Goal: Task Accomplishment & Management: Complete application form

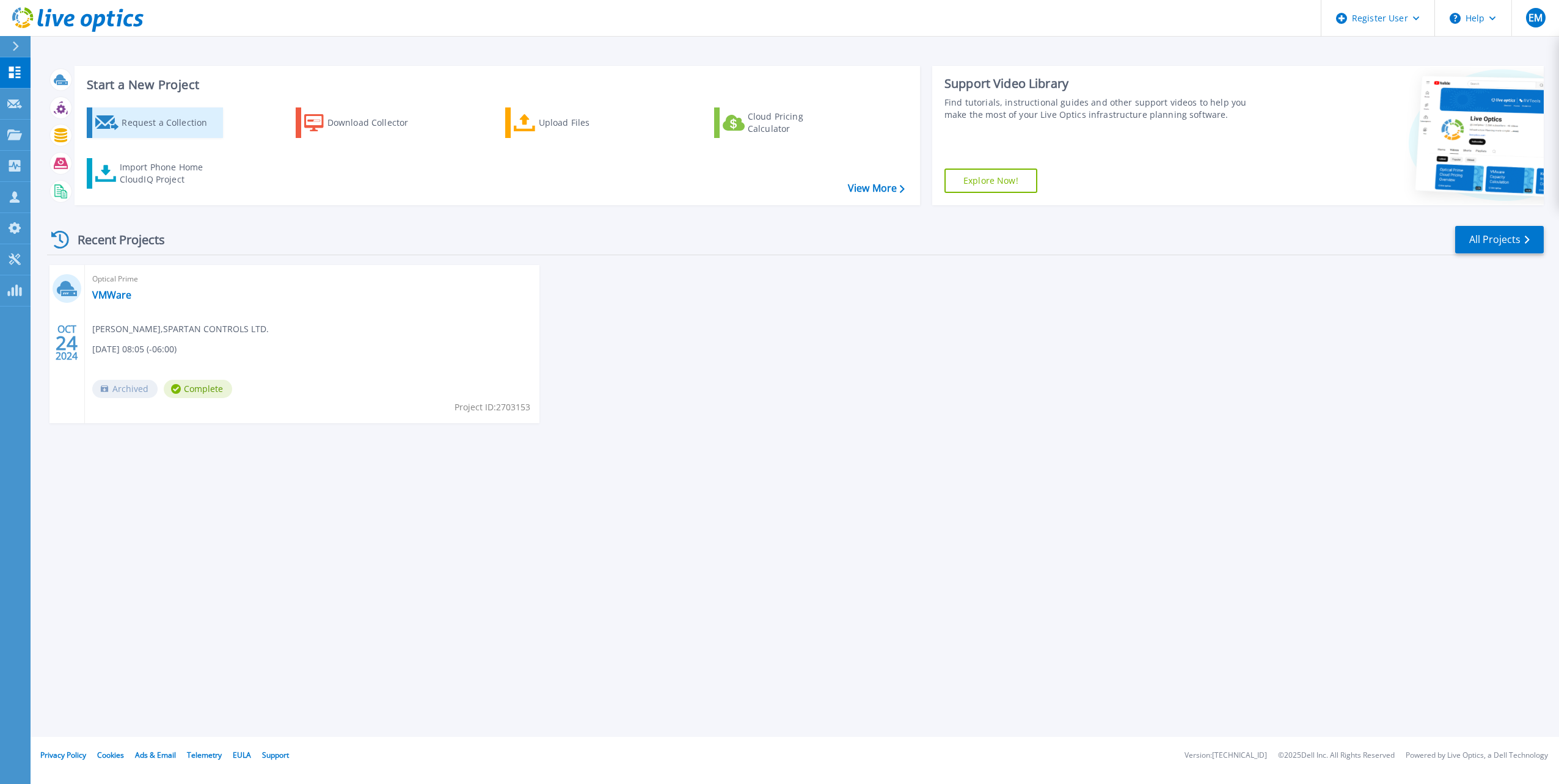
click at [177, 125] on div "Request a Collection" at bounding box center [171, 123] width 98 height 24
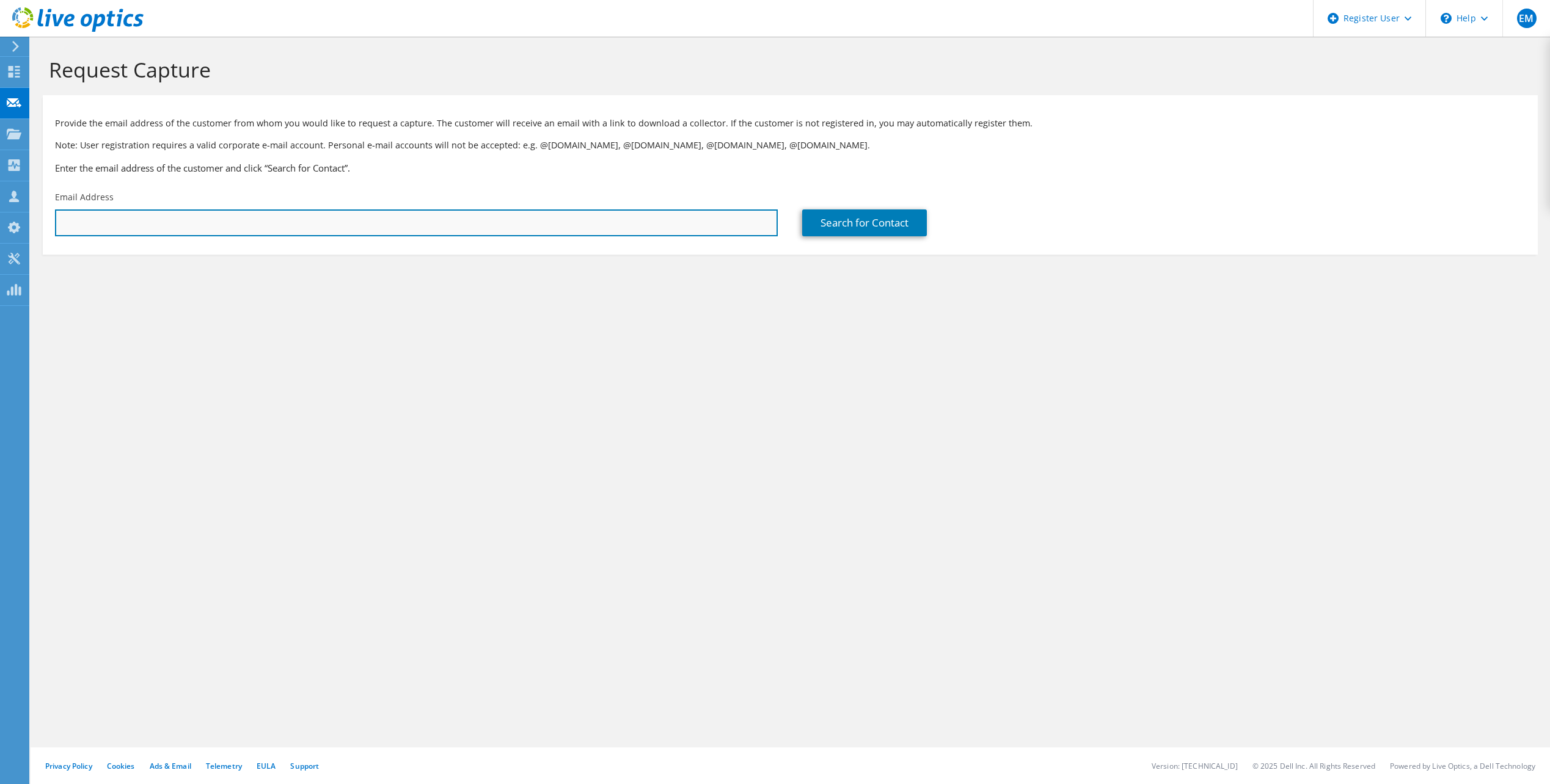
click at [449, 221] on input "text" at bounding box center [416, 223] width 723 height 27
type input "[EMAIL_ADDRESS][DOMAIN_NAME]"
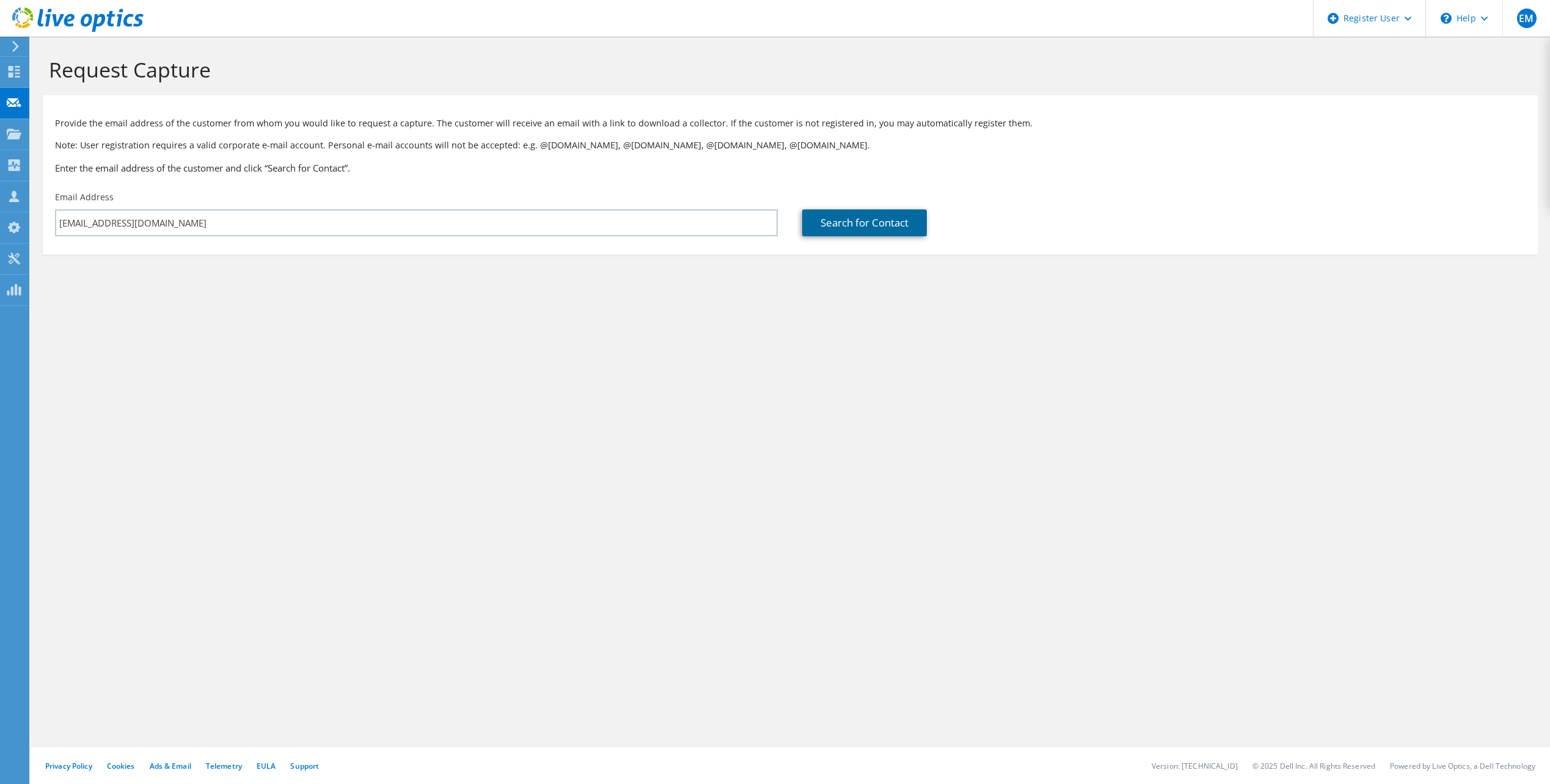
click at [877, 228] on link "Search for Contact" at bounding box center [865, 223] width 125 height 27
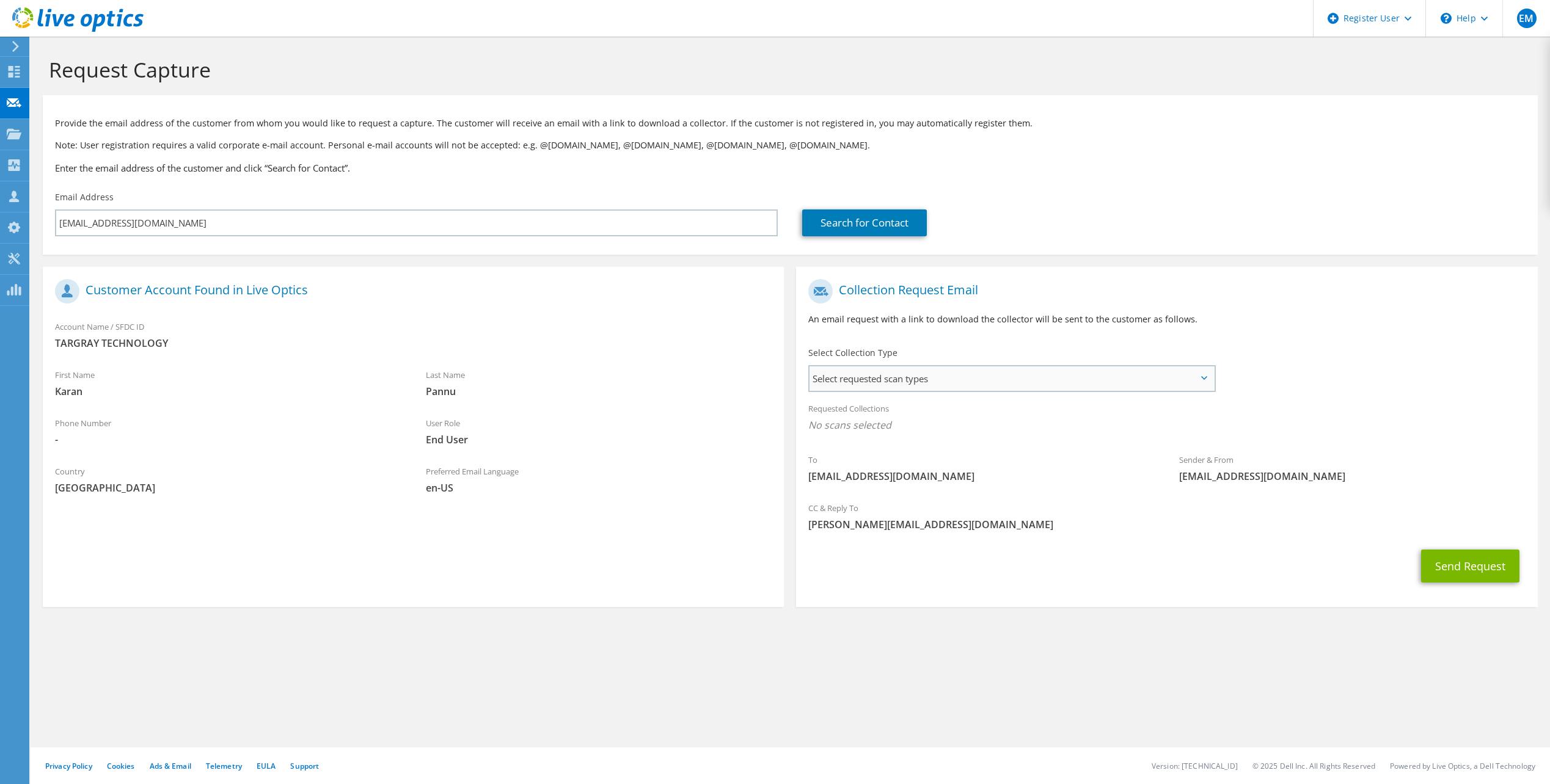
click at [1206, 370] on span "Select requested scan types" at bounding box center [1011, 378] width 404 height 24
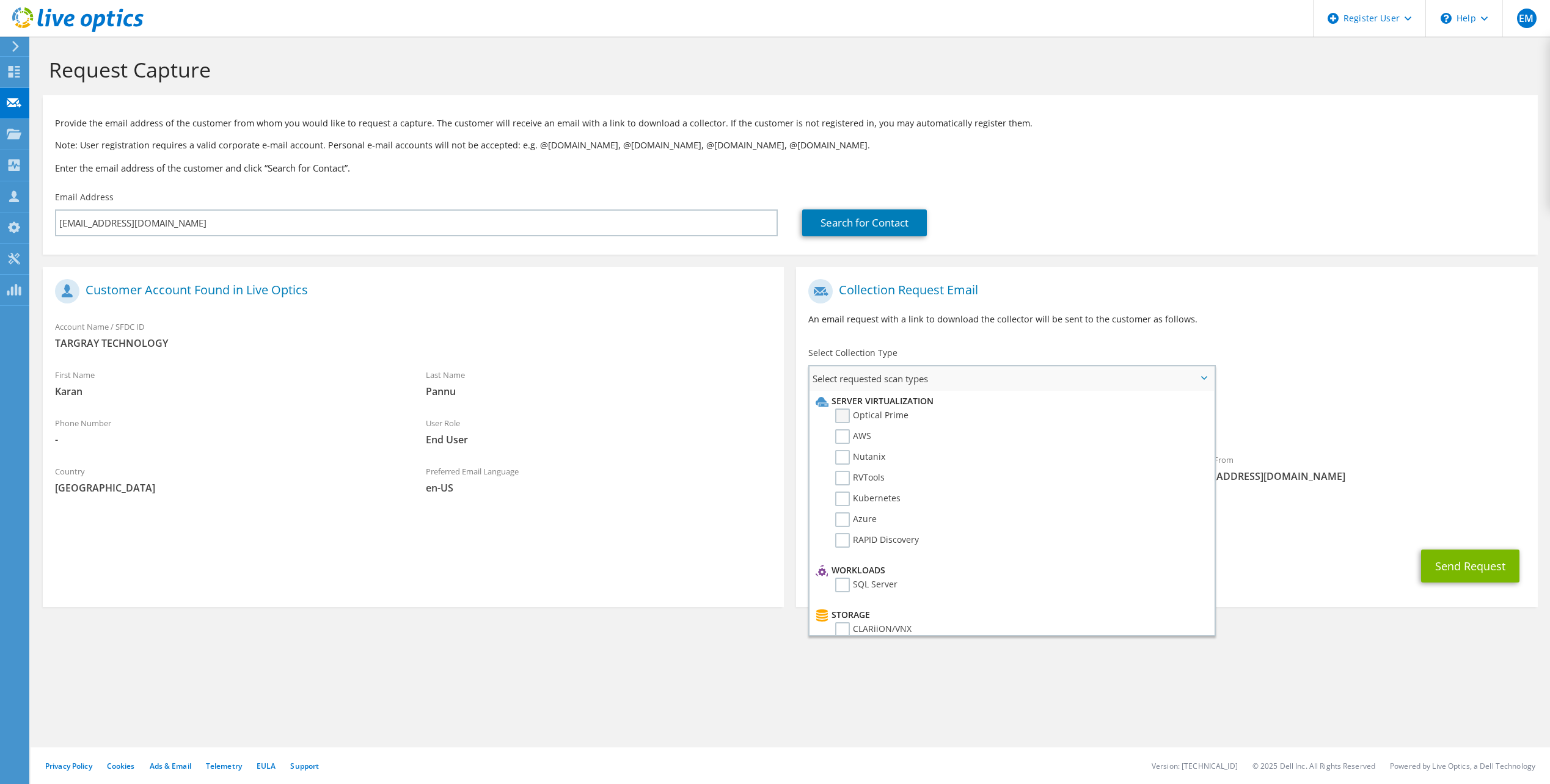
click at [844, 415] on label "Optical Prime" at bounding box center [872, 416] width 73 height 15
click at [0, 0] on input "Optical Prime" at bounding box center [0, 0] width 0 height 0
click at [841, 438] on label "AWS" at bounding box center [853, 436] width 36 height 15
click at [0, 0] on input "AWS" at bounding box center [0, 0] width 0 height 0
click at [844, 459] on label "Nutanix" at bounding box center [860, 457] width 50 height 15
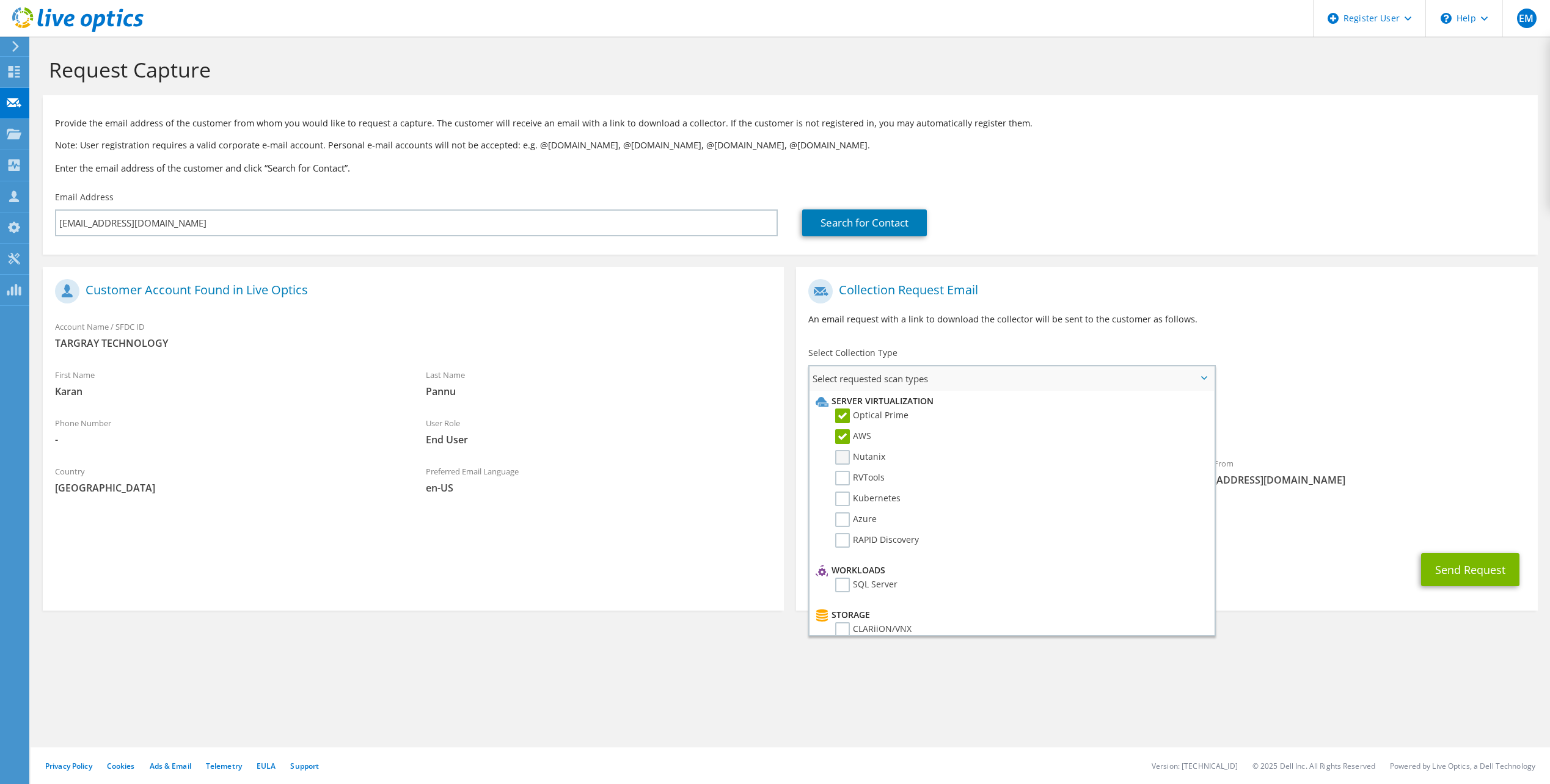
click at [0, 0] on input "Nutanix" at bounding box center [0, 0] width 0 height 0
drag, startPoint x: 844, startPoint y: 476, endPoint x: 844, endPoint y: 488, distance: 12.0
click at [844, 477] on label "RVTools" at bounding box center [860, 478] width 50 height 15
click at [0, 0] on input "RVTools" at bounding box center [0, 0] width 0 height 0
click at [843, 501] on label "Kubernetes" at bounding box center [868, 499] width 65 height 15
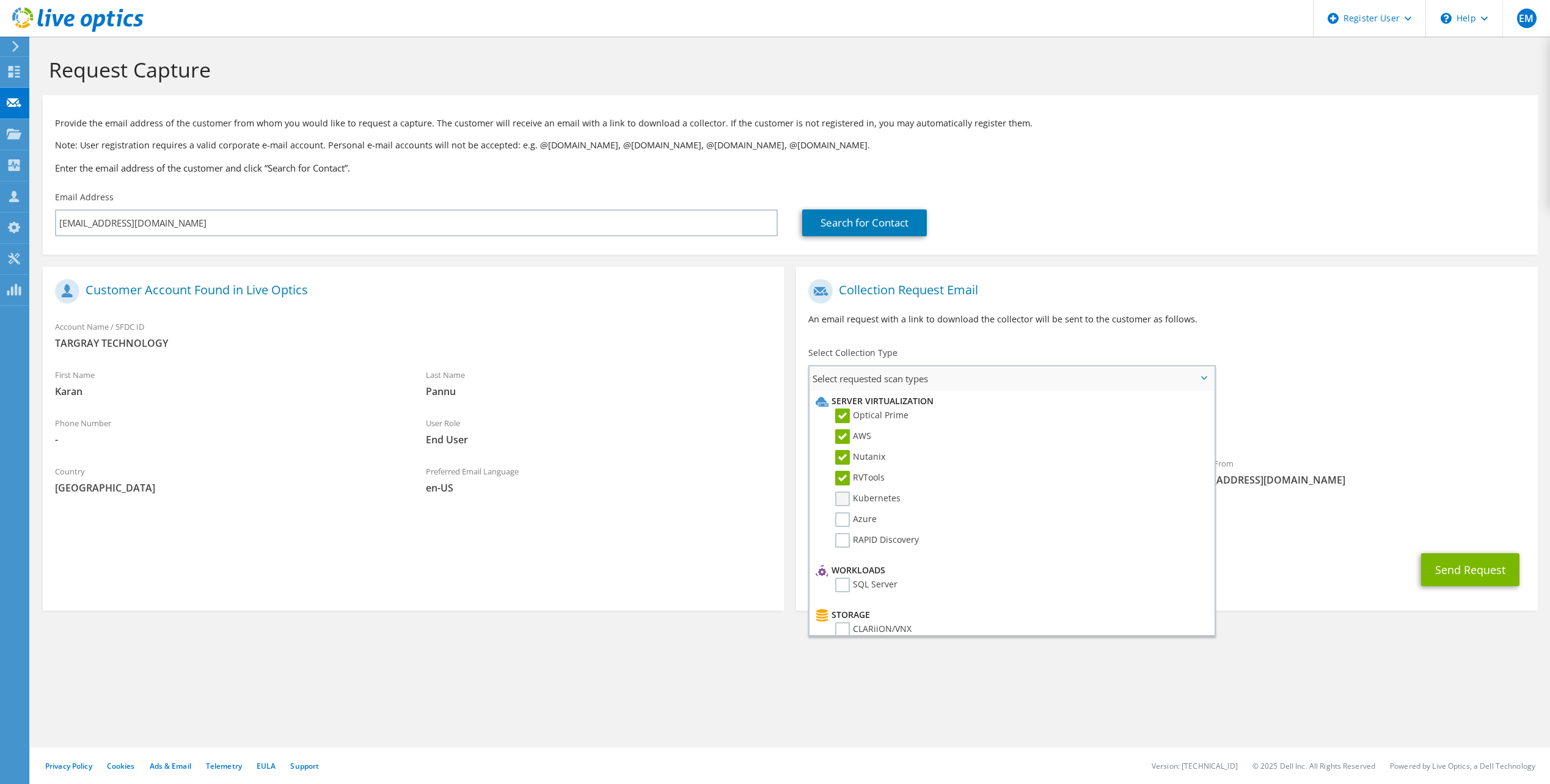
click at [0, 0] on input "Kubernetes" at bounding box center [0, 0] width 0 height 0
click at [842, 527] on li "Azure" at bounding box center [1009, 522] width 394 height 21
drag, startPoint x: 844, startPoint y: 538, endPoint x: 850, endPoint y: 529, distance: 10.8
click at [846, 538] on label "RAPID Discovery" at bounding box center [877, 540] width 84 height 15
click at [0, 0] on input "RAPID Discovery" at bounding box center [0, 0] width 0 height 0
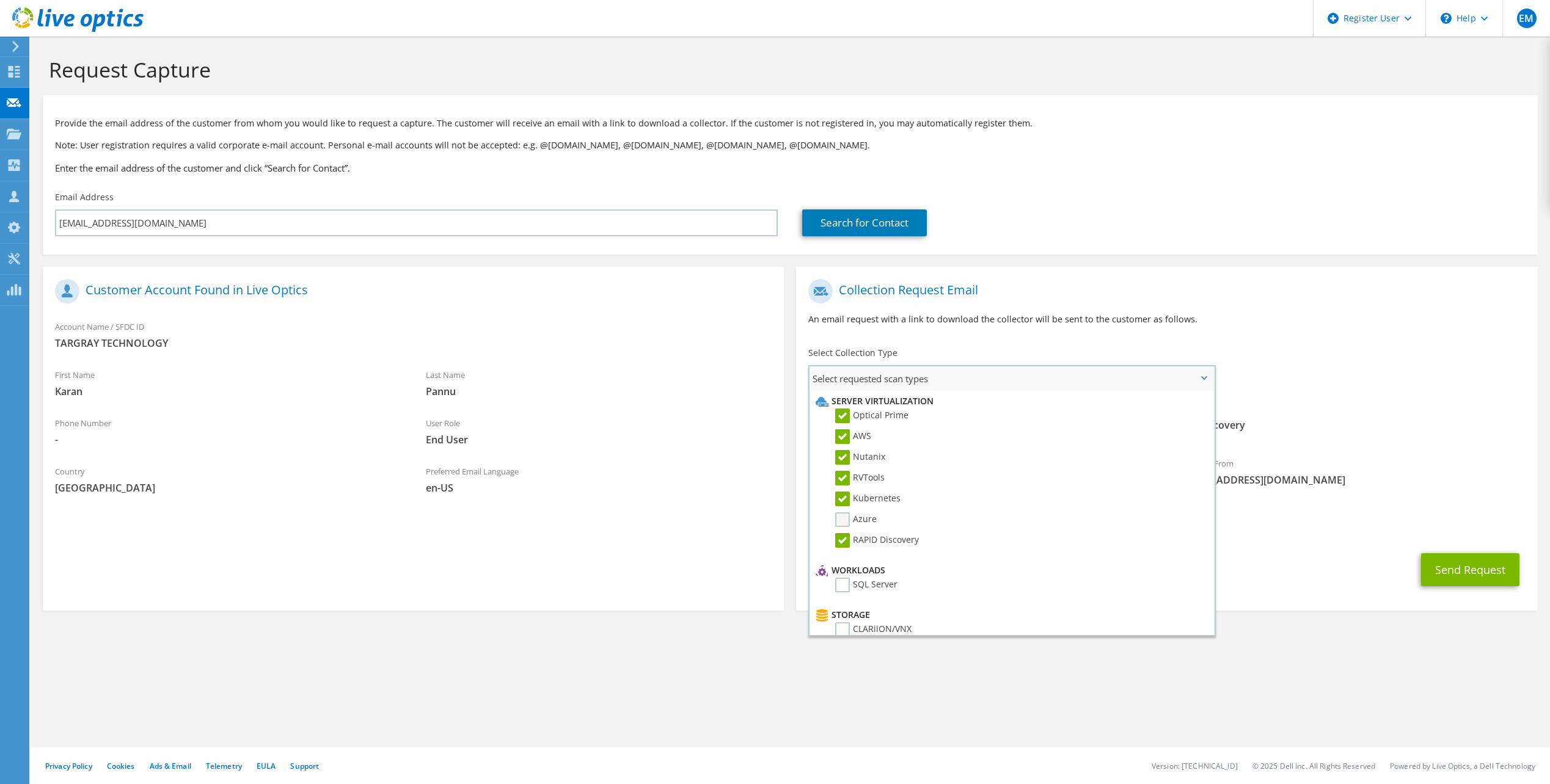
click at [845, 521] on label "Azure" at bounding box center [856, 519] width 42 height 15
click at [0, 0] on input "Azure" at bounding box center [0, 0] width 0 height 0
click at [846, 401] on label "SQL Server" at bounding box center [866, 401] width 62 height 15
click at [0, 0] on input "SQL Server" at bounding box center [0, 0] width 0 height 0
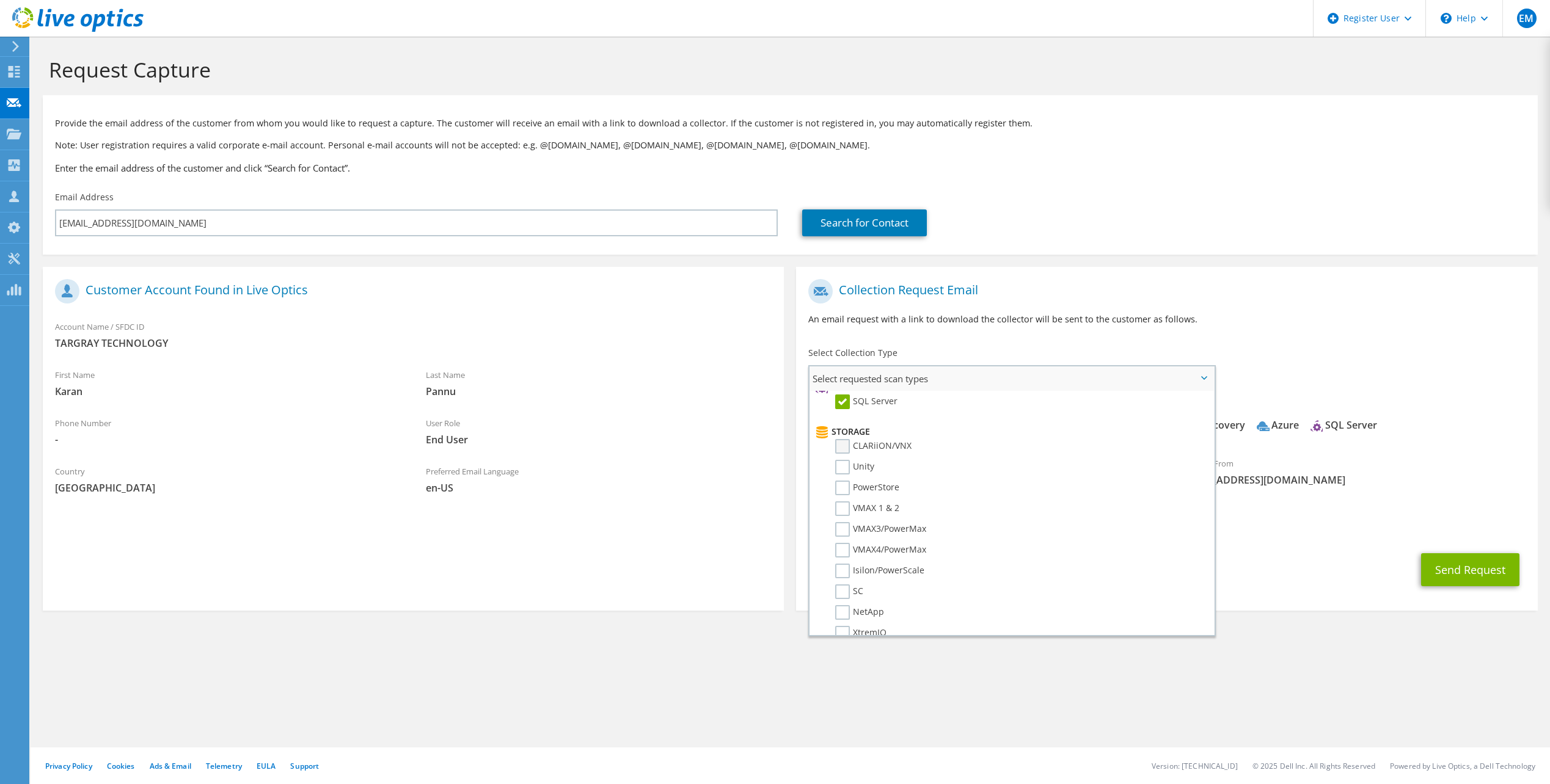
click at [843, 450] on label "CLARiiON/VNX" at bounding box center [873, 446] width 76 height 15
click at [0, 0] on input "CLARiiON/VNX" at bounding box center [0, 0] width 0 height 0
click at [842, 466] on label "Unity" at bounding box center [855, 467] width 39 height 15
click at [0, 0] on input "Unity" at bounding box center [0, 0] width 0 height 0
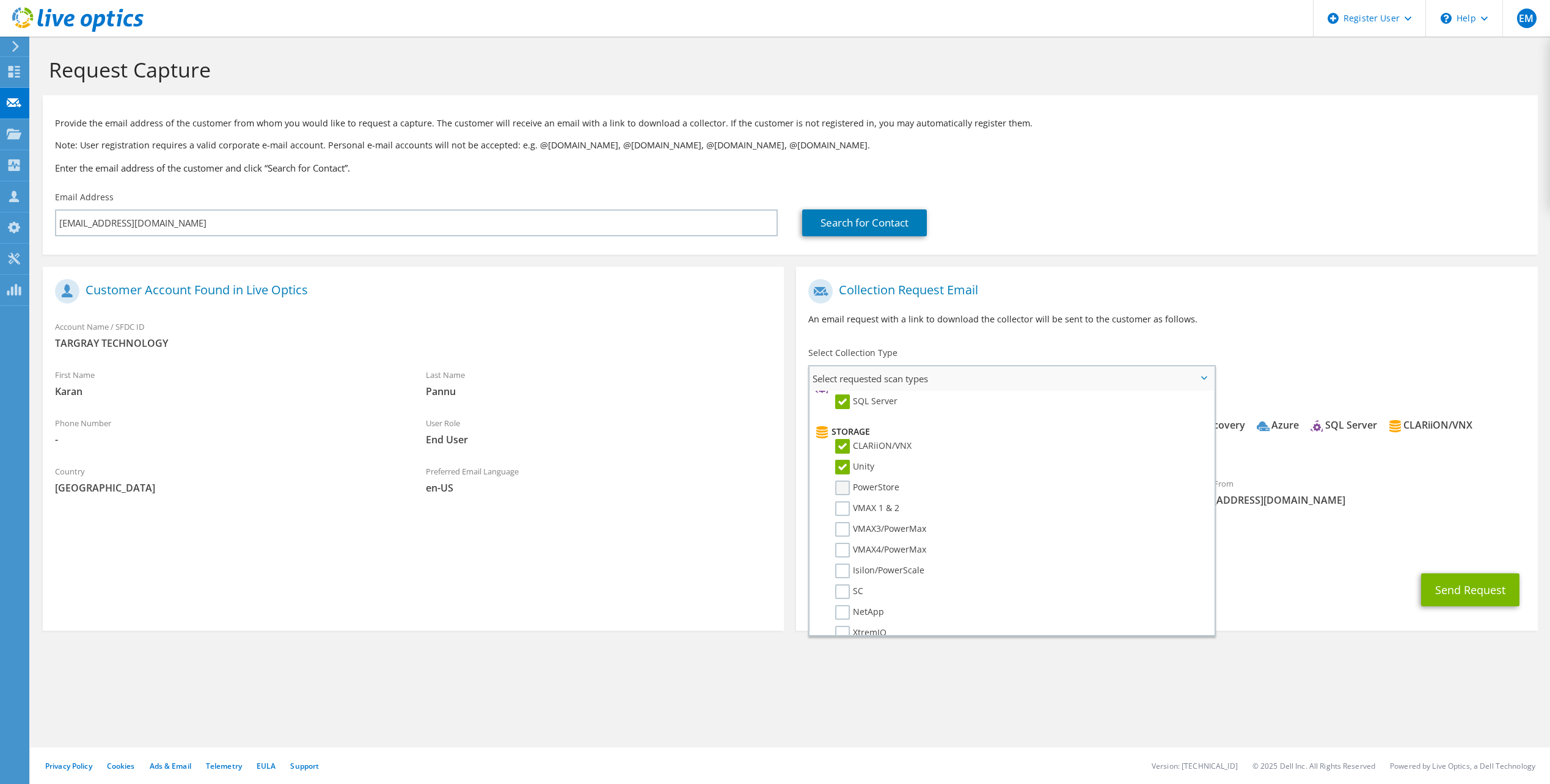
click at [842, 491] on label "PowerStore" at bounding box center [867, 488] width 64 height 15
click at [0, 0] on input "PowerStore" at bounding box center [0, 0] width 0 height 0
click at [842, 505] on label "VMAX 1 & 2" at bounding box center [867, 508] width 64 height 15
click at [0, 0] on input "VMAX 1 & 2" at bounding box center [0, 0] width 0 height 0
drag, startPoint x: 843, startPoint y: 526, endPoint x: 843, endPoint y: 534, distance: 8.0
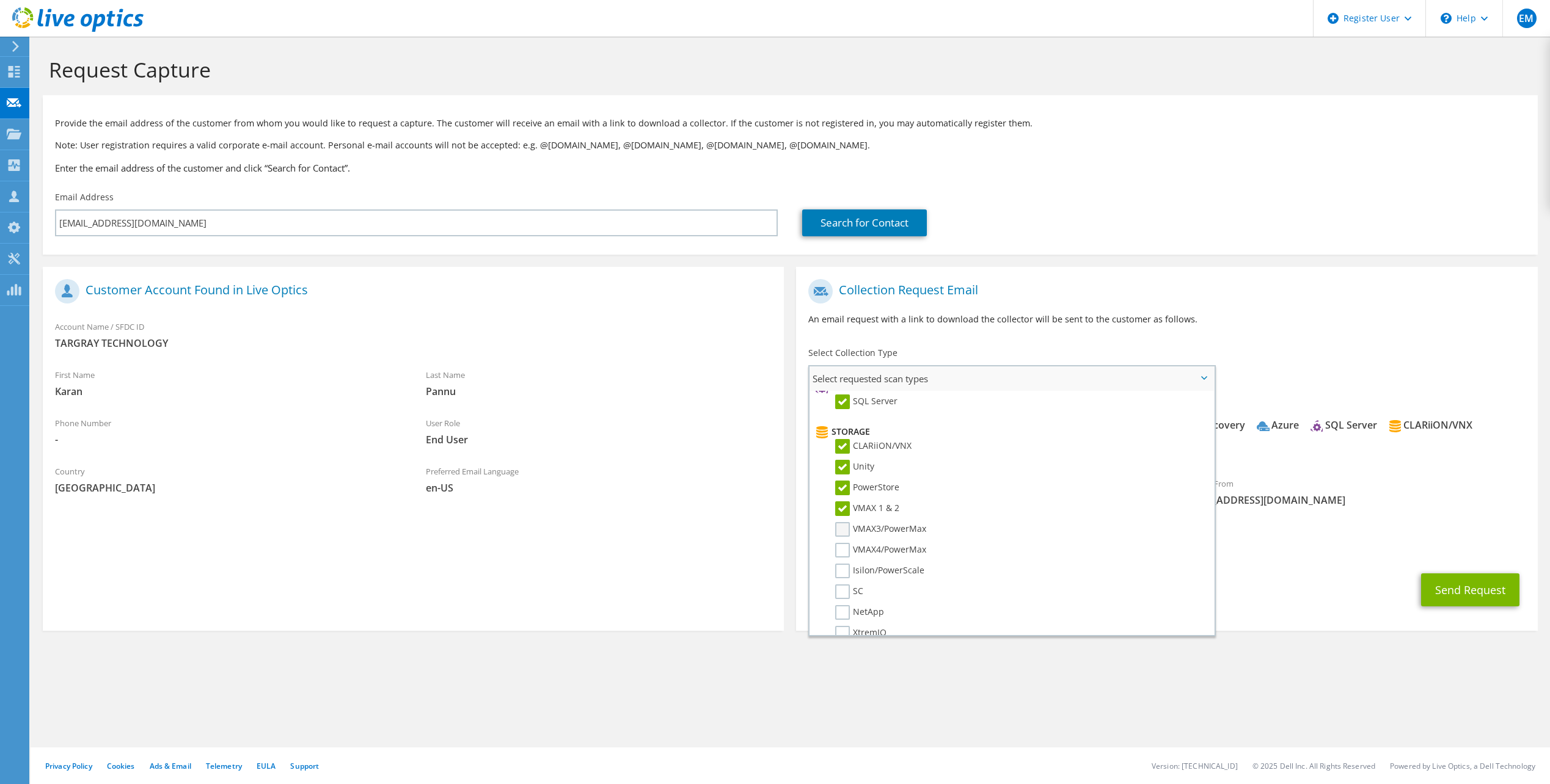
click at [843, 527] on label "VMAX3/PowerMax" at bounding box center [880, 529] width 91 height 15
click at [0, 0] on input "VMAX3/PowerMax" at bounding box center [0, 0] width 0 height 0
click at [843, 548] on label "VMAX4/PowerMax" at bounding box center [880, 550] width 91 height 15
click at [0, 0] on input "VMAX4/PowerMax" at bounding box center [0, 0] width 0 height 0
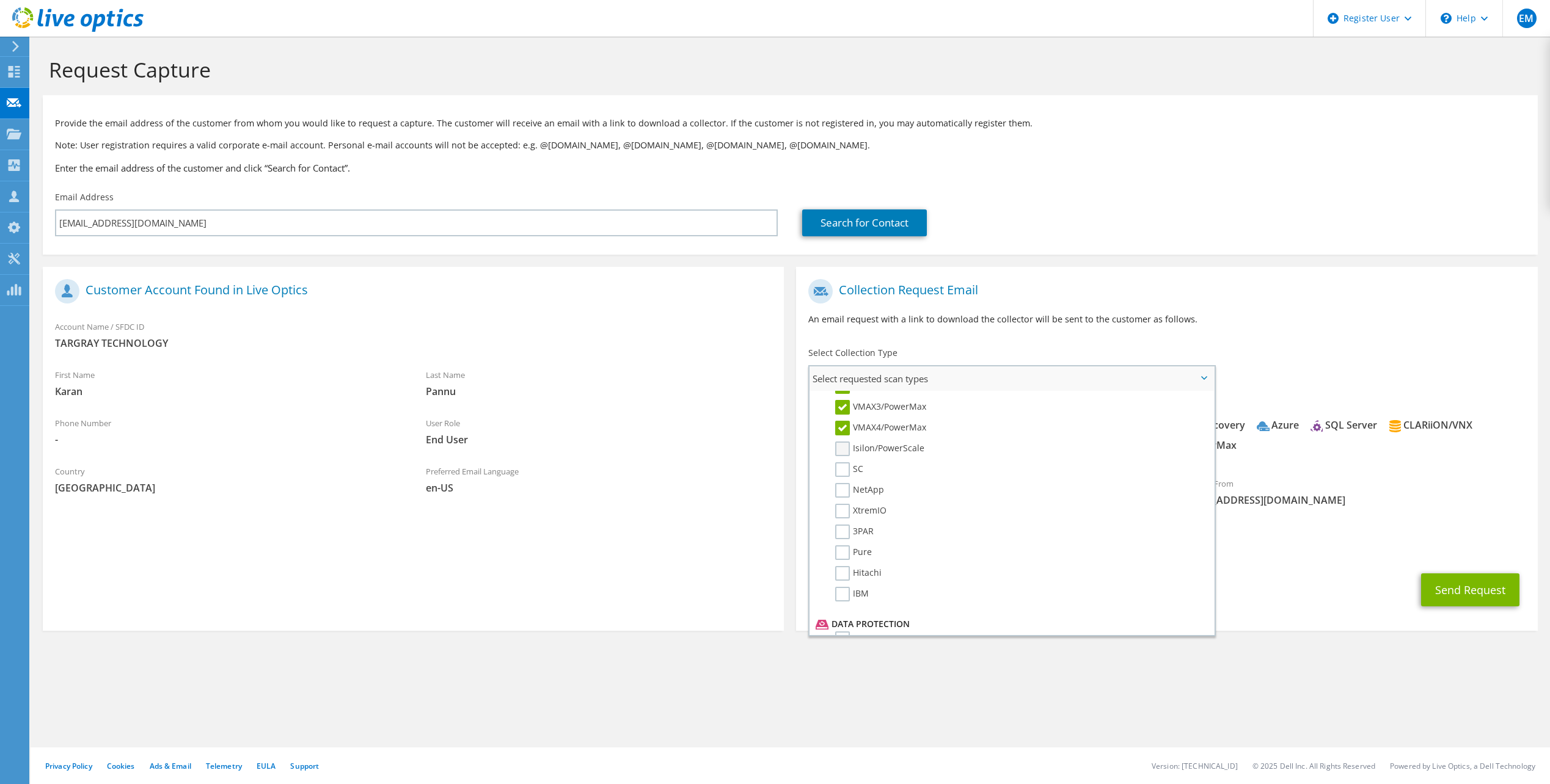
click at [840, 453] on label "Isilon/PowerScale" at bounding box center [880, 449] width 89 height 15
click at [0, 0] on input "Isilon/PowerScale" at bounding box center [0, 0] width 0 height 0
click at [840, 471] on label "SC" at bounding box center [849, 469] width 28 height 15
click at [0, 0] on input "SC" at bounding box center [0, 0] width 0 height 0
click at [843, 492] on label "NetApp" at bounding box center [860, 490] width 49 height 15
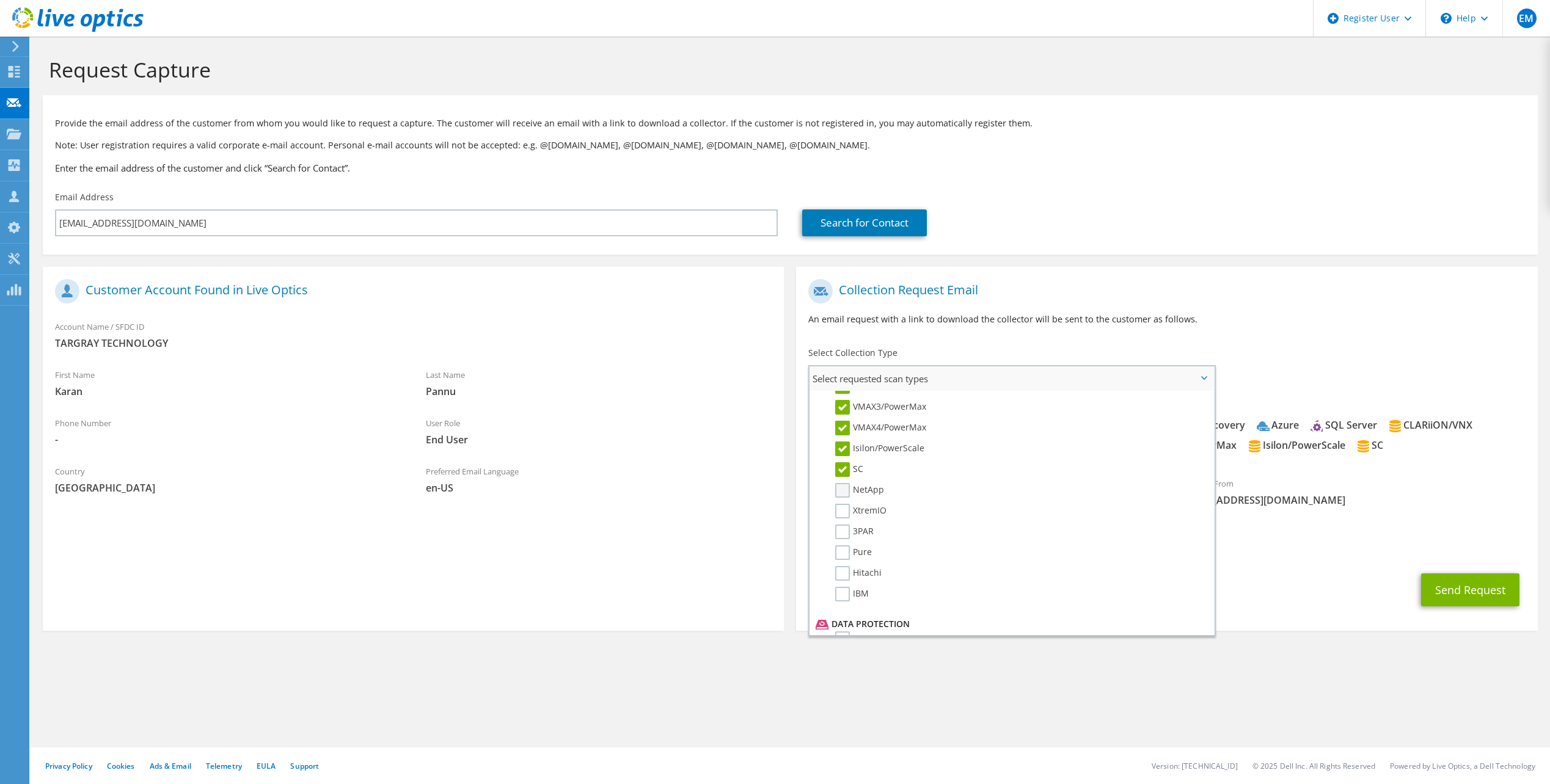
click at [0, 0] on input "NetApp" at bounding box center [0, 0] width 0 height 0
click at [843, 516] on label "XtremIO" at bounding box center [861, 511] width 51 height 15
click at [0, 0] on input "XtremIO" at bounding box center [0, 0] width 0 height 0
click at [843, 529] on label "3PAR" at bounding box center [854, 532] width 39 height 15
click at [0, 0] on input "3PAR" at bounding box center [0, 0] width 0 height 0
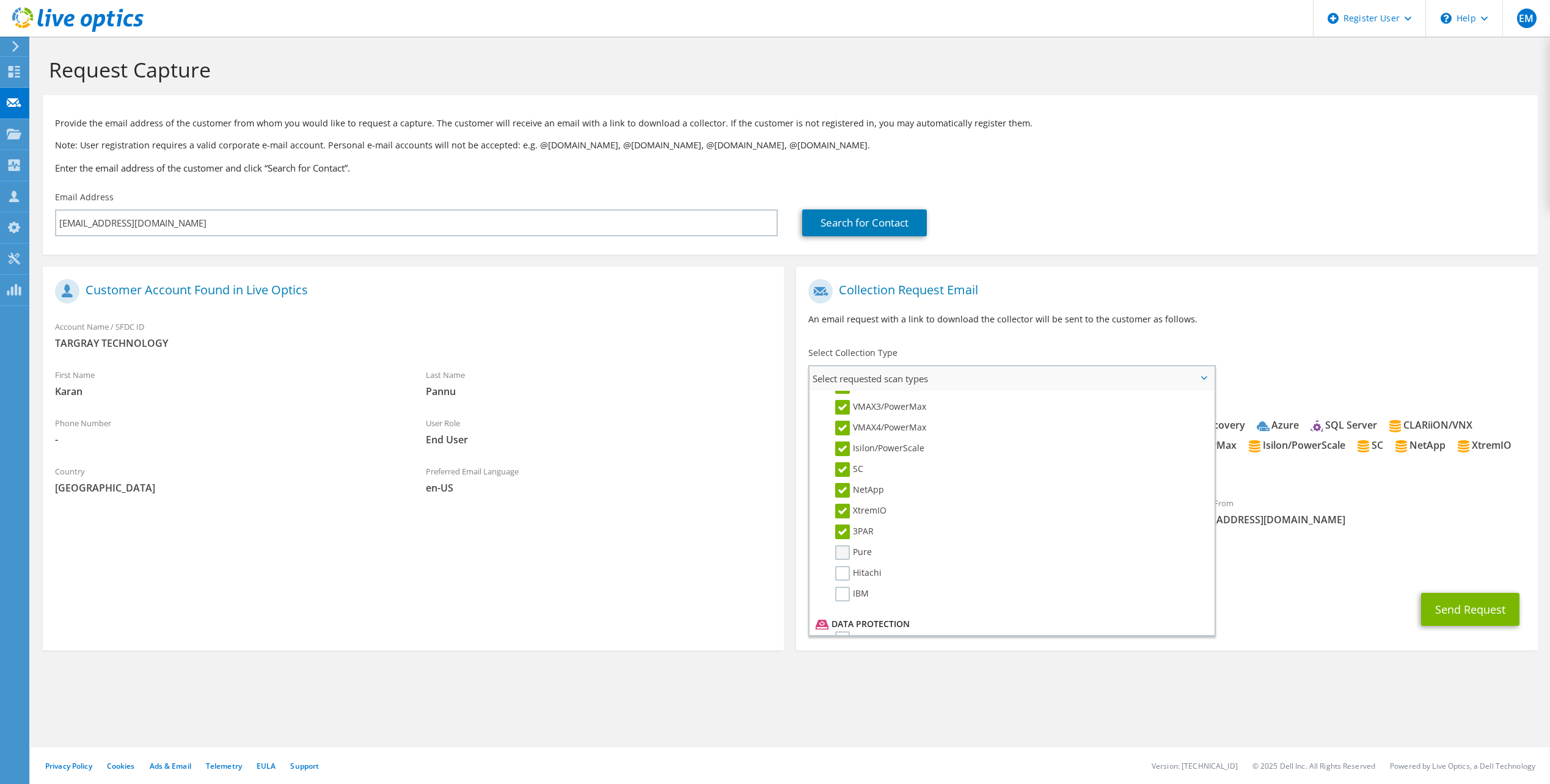
click at [843, 548] on label "Pure" at bounding box center [854, 552] width 37 height 15
click at [0, 0] on input "Pure" at bounding box center [0, 0] width 0 height 0
click at [843, 571] on label "Hitachi" at bounding box center [858, 573] width 46 height 15
click at [0, 0] on input "Hitachi" at bounding box center [0, 0] width 0 height 0
drag, startPoint x: 844, startPoint y: 594, endPoint x: 871, endPoint y: 585, distance: 28.5
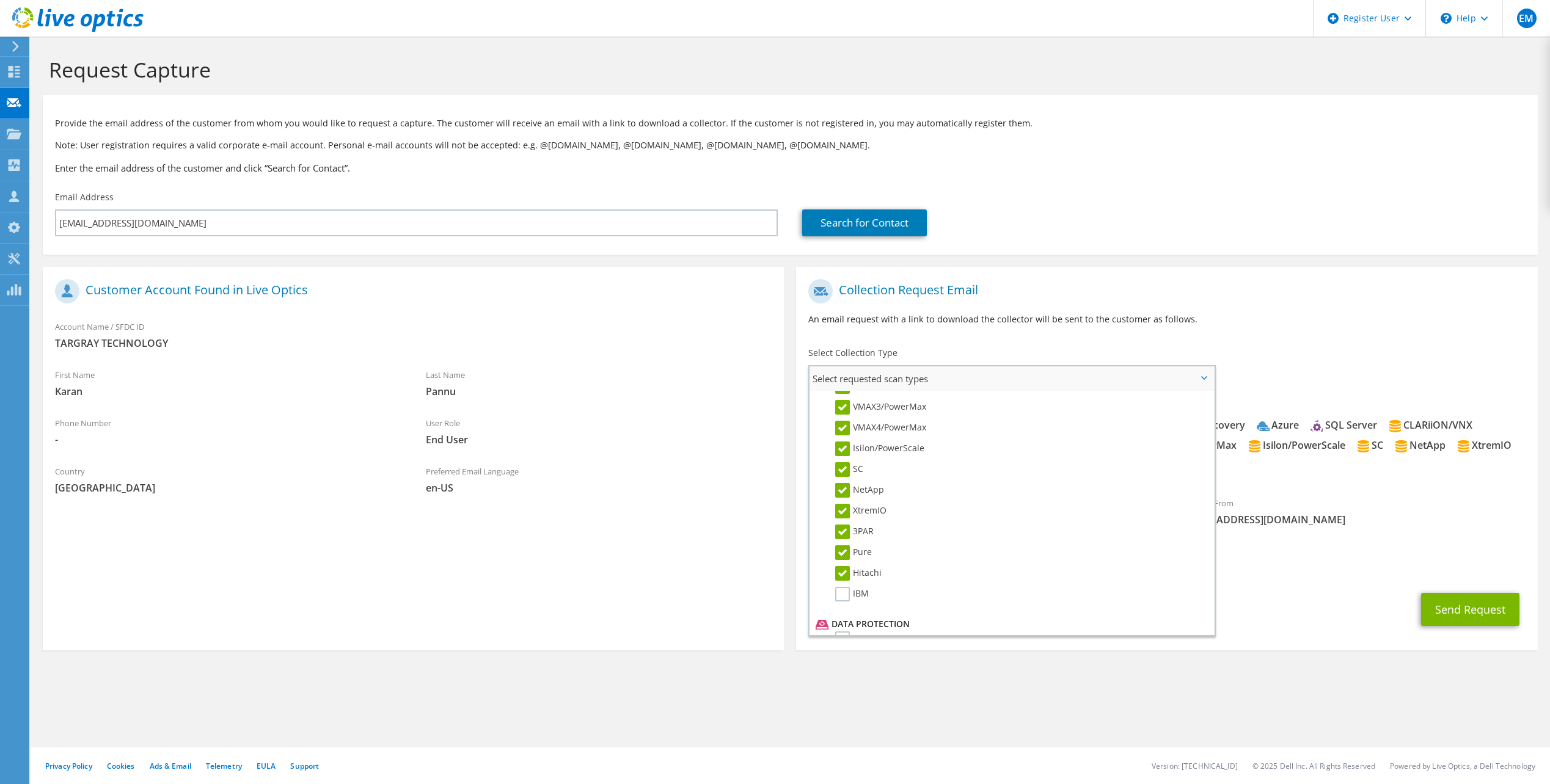
click at [844, 595] on label "IBM" at bounding box center [852, 594] width 34 height 15
click at [0, 0] on input "IBM" at bounding box center [0, 0] width 0 height 0
click at [843, 405] on label "Avamar" at bounding box center [860, 405] width 49 height 15
click at [0, 0] on input "Avamar" at bounding box center [0, 0] width 0 height 0
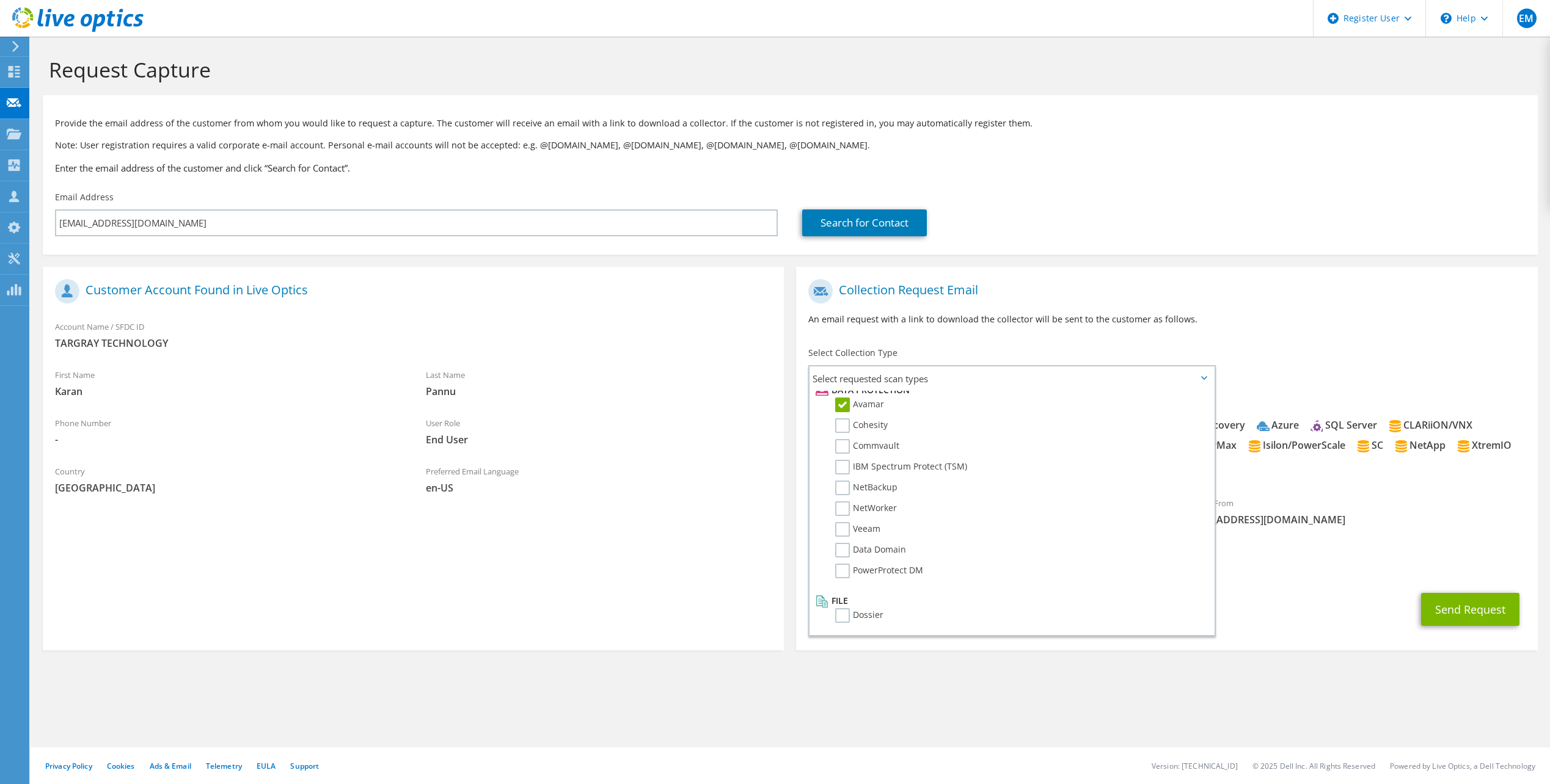
click at [844, 426] on label "Cohesity" at bounding box center [862, 425] width 53 height 15
click at [0, 0] on input "Cohesity" at bounding box center [0, 0] width 0 height 0
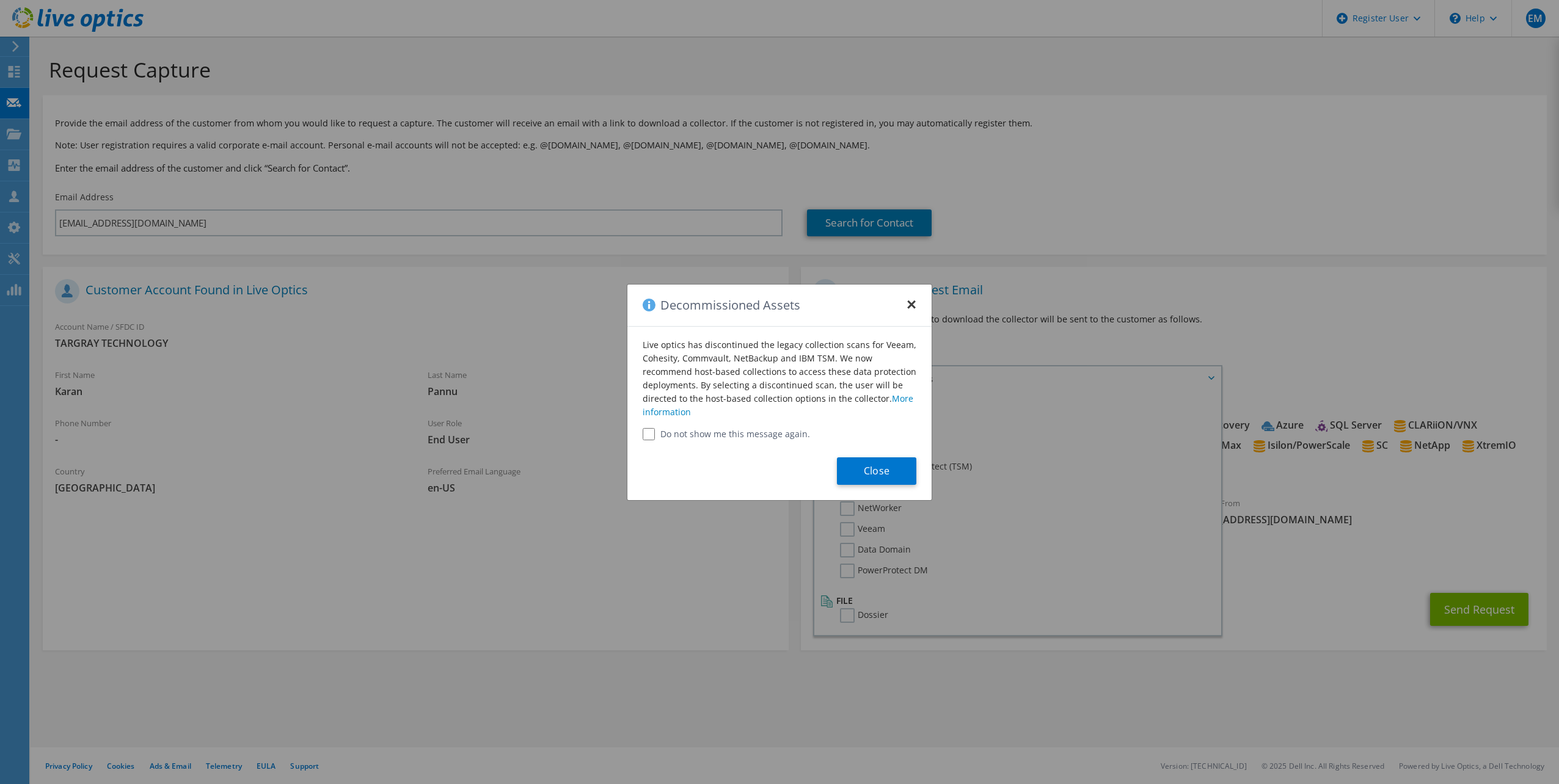
click at [911, 304] on button "×" at bounding box center [912, 301] width 10 height 10
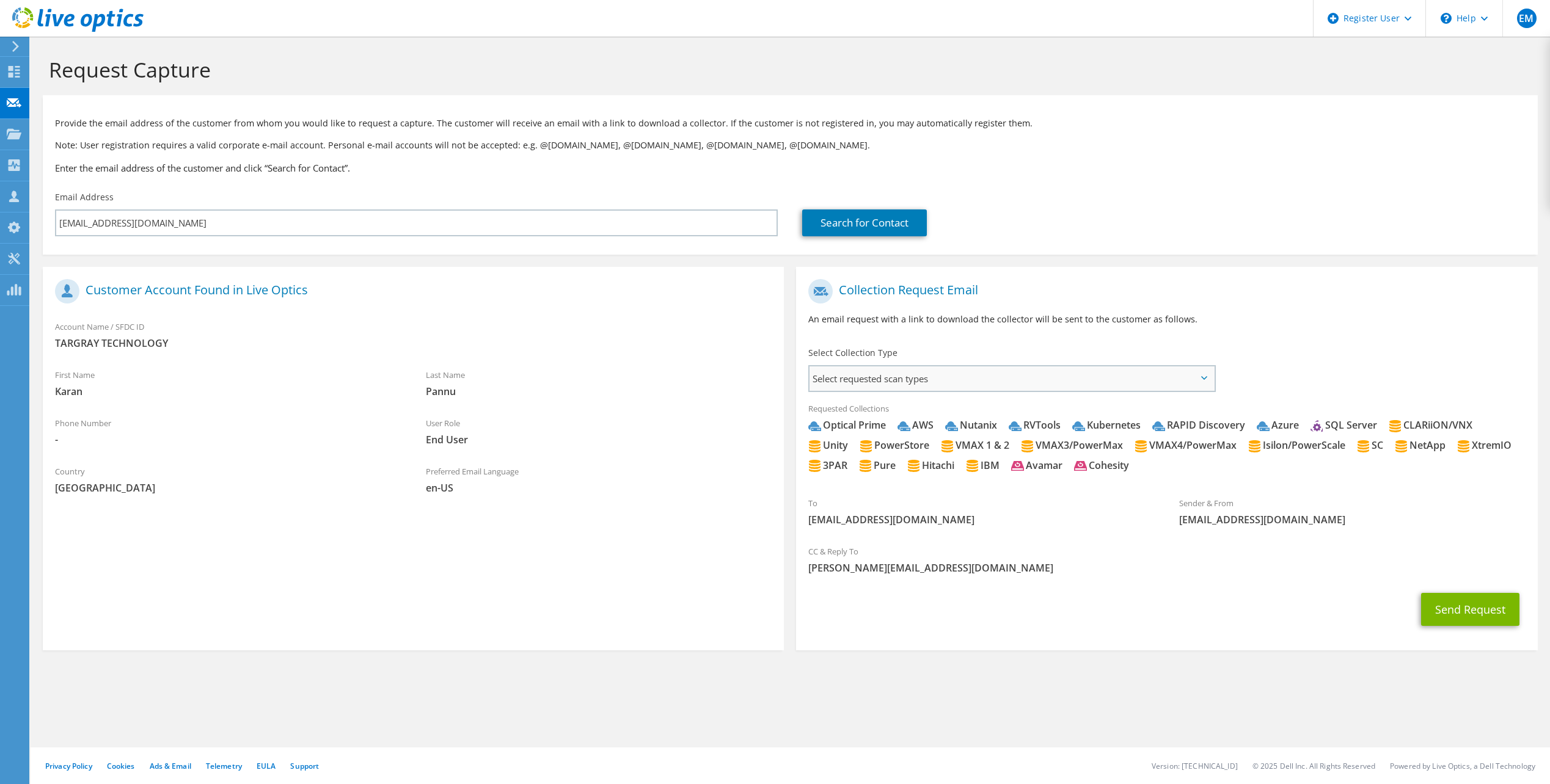
click at [1199, 377] on span "Select requested scan types" at bounding box center [1011, 378] width 404 height 24
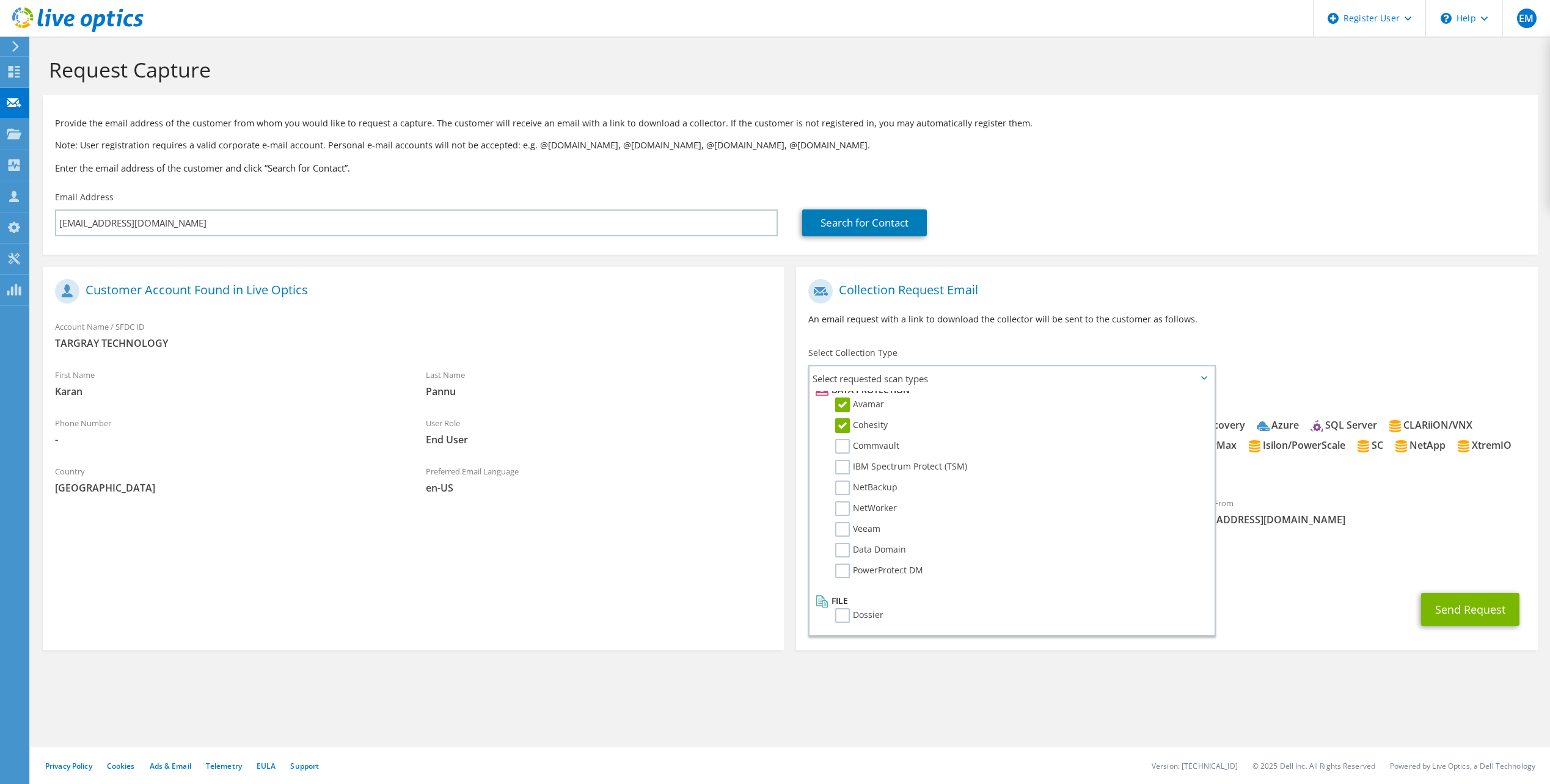
drag, startPoint x: 840, startPoint y: 444, endPoint x: 839, endPoint y: 455, distance: 11.0
click at [839, 445] on label "Commvault" at bounding box center [867, 446] width 64 height 15
click at [0, 0] on input "Commvault" at bounding box center [0, 0] width 0 height 0
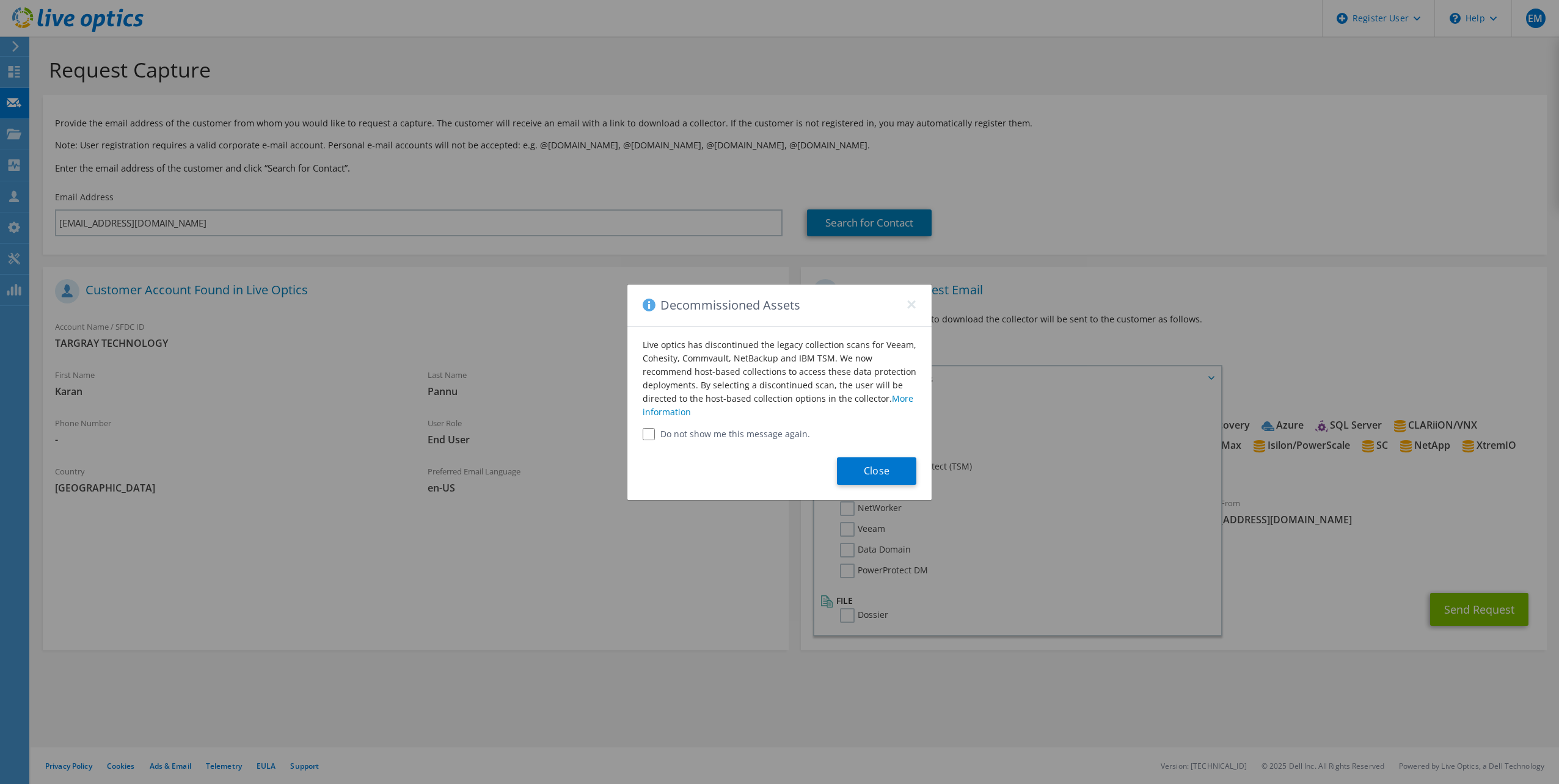
click at [646, 437] on input "Do not show me this message again." at bounding box center [649, 434] width 12 height 12
checkbox input "true"
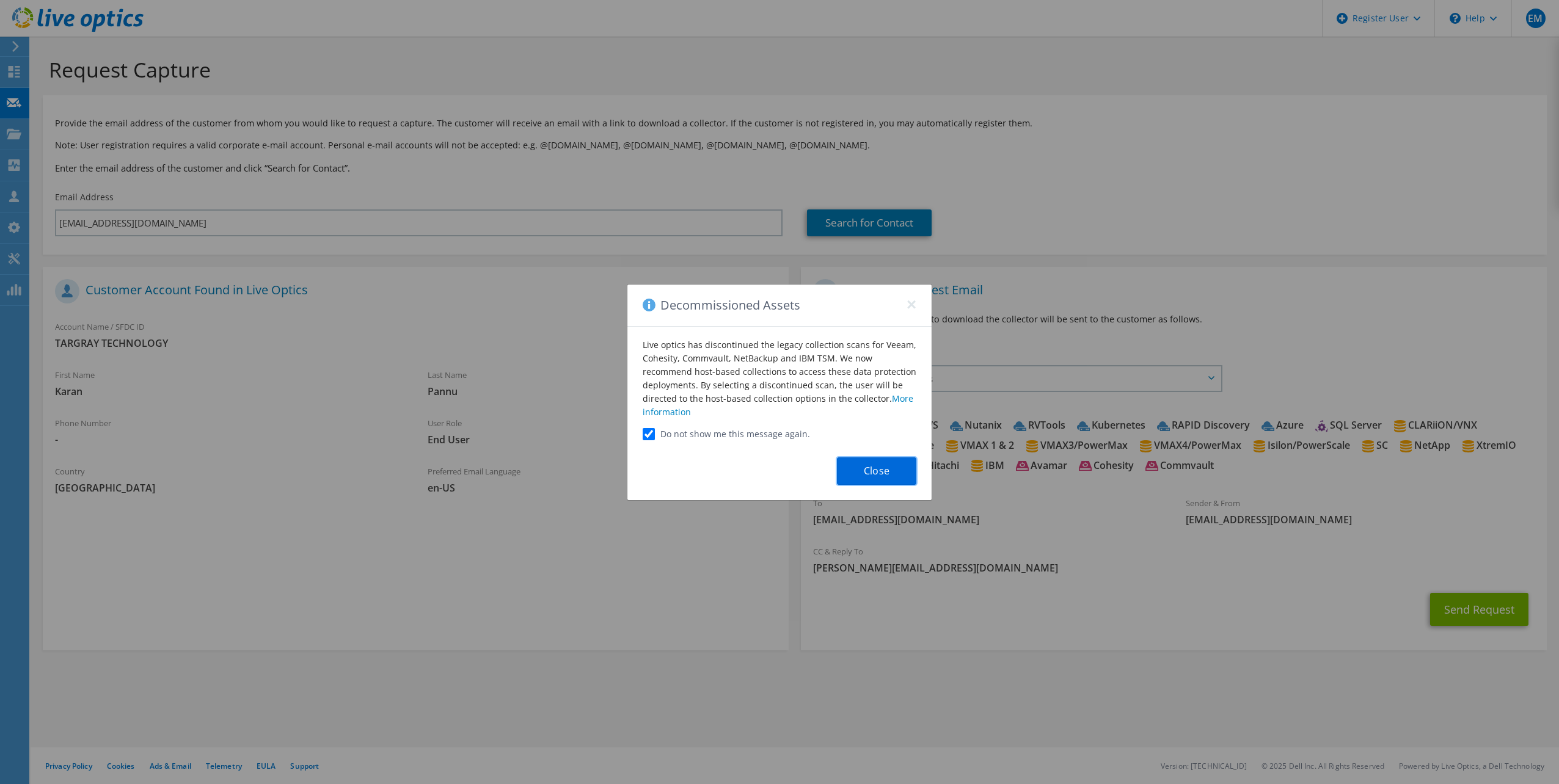
drag, startPoint x: 854, startPoint y: 467, endPoint x: 865, endPoint y: 468, distance: 11.0
click at [857, 470] on button "Close" at bounding box center [877, 471] width 79 height 27
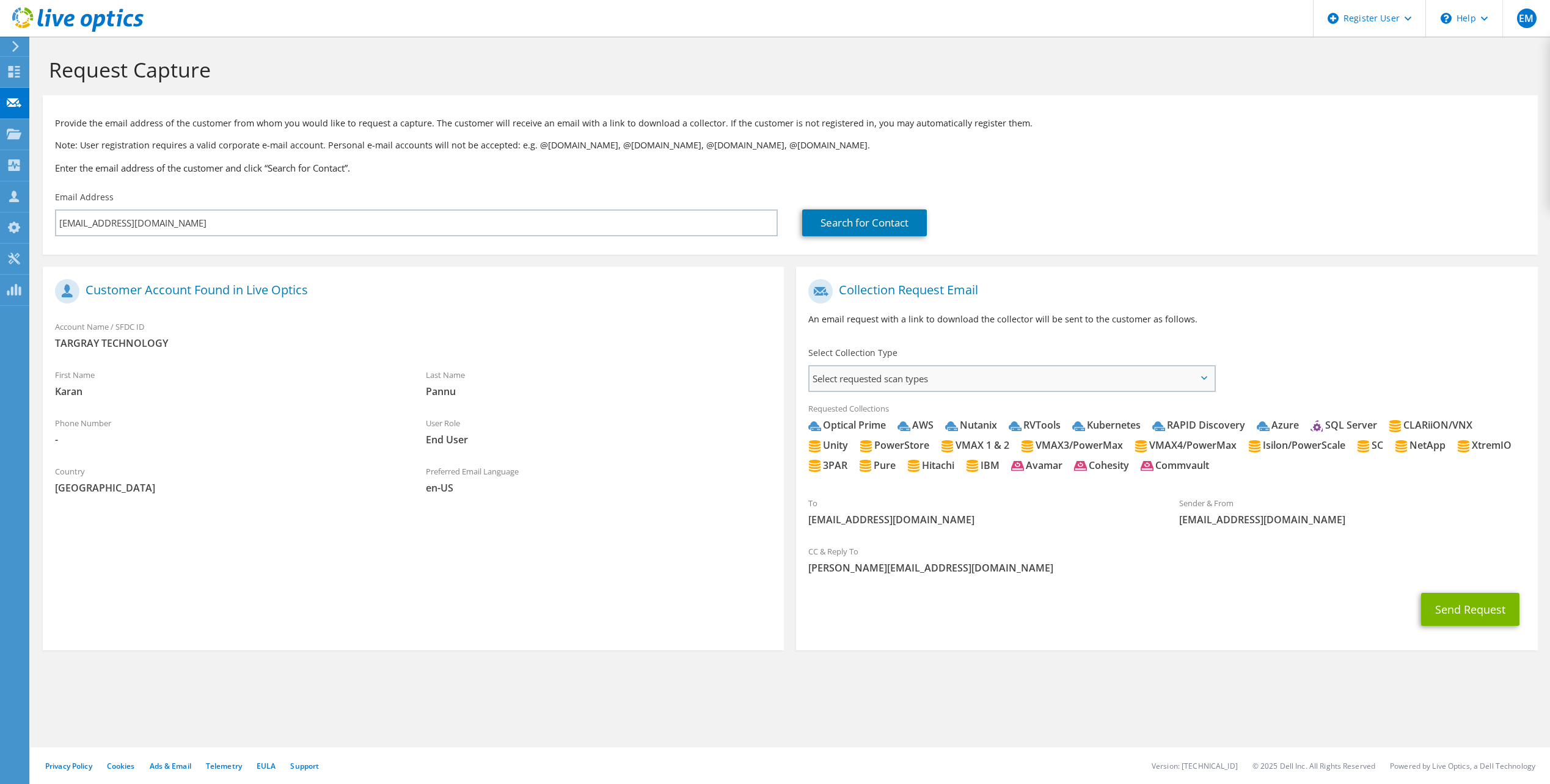
click at [929, 370] on span "Select requested scan types" at bounding box center [1011, 378] width 404 height 24
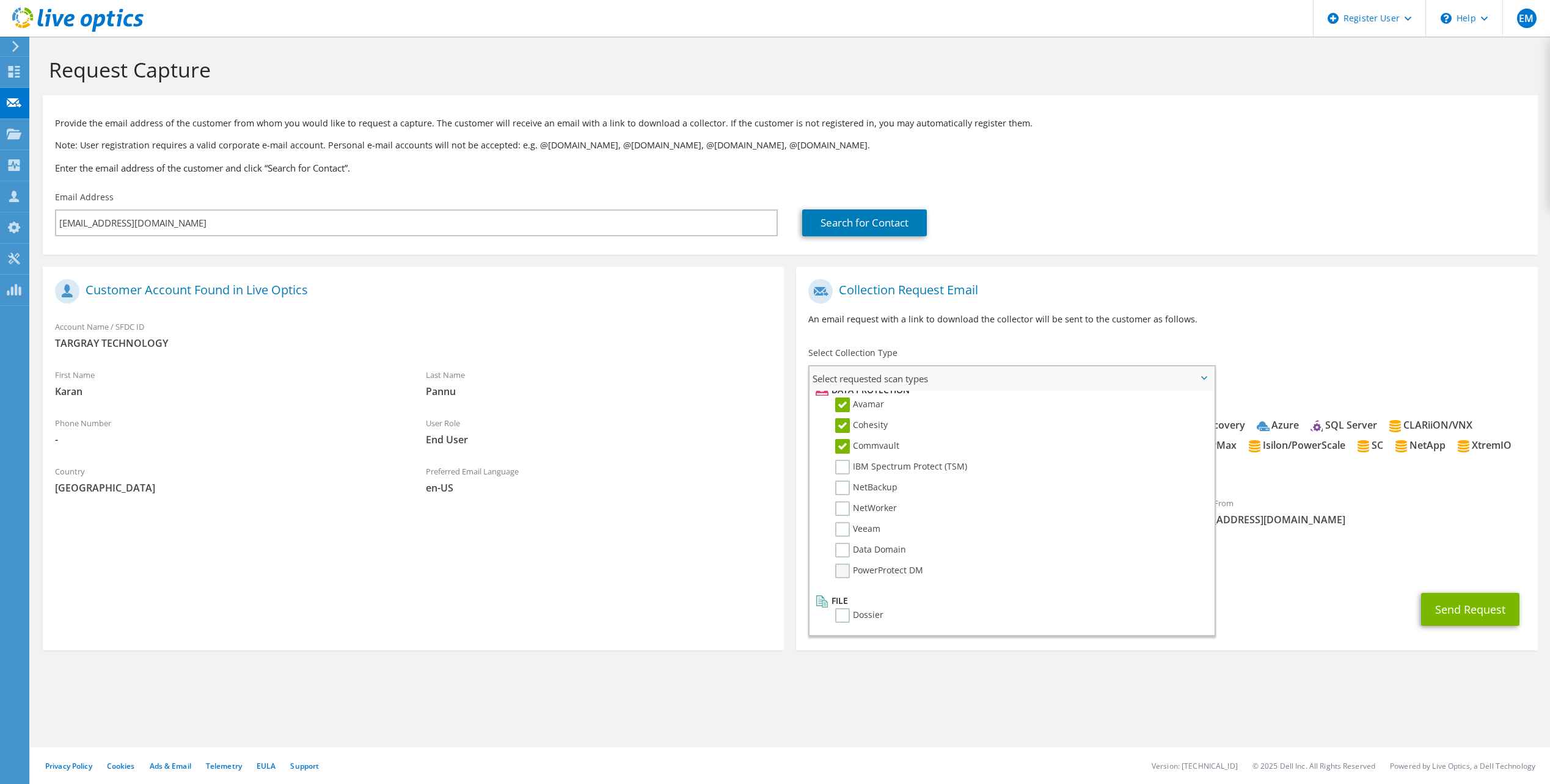
click at [849, 570] on label "PowerProtect DM" at bounding box center [879, 571] width 88 height 15
click at [0, 0] on input "PowerProtect DM" at bounding box center [0, 0] width 0 height 0
click at [845, 543] on label "Data Domain" at bounding box center [871, 550] width 71 height 15
click at [0, 0] on input "Data Domain" at bounding box center [0, 0] width 0 height 0
click at [846, 529] on label "Veeam" at bounding box center [858, 529] width 45 height 15
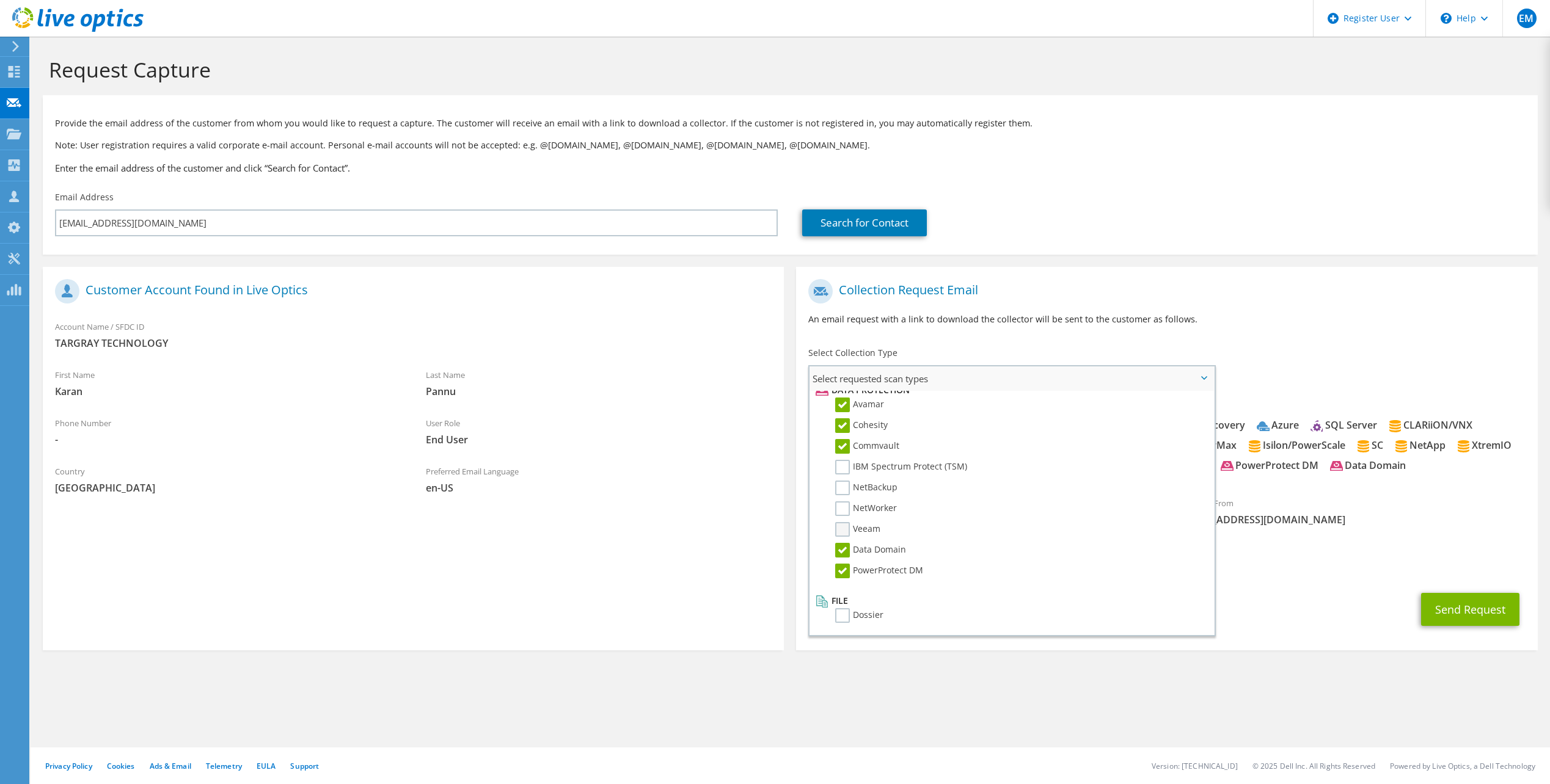
click at [0, 0] on input "Veeam" at bounding box center [0, 0] width 0 height 0
click at [843, 508] on label "NetWorker" at bounding box center [866, 508] width 62 height 15
click at [0, 0] on input "NetWorker" at bounding box center [0, 0] width 0 height 0
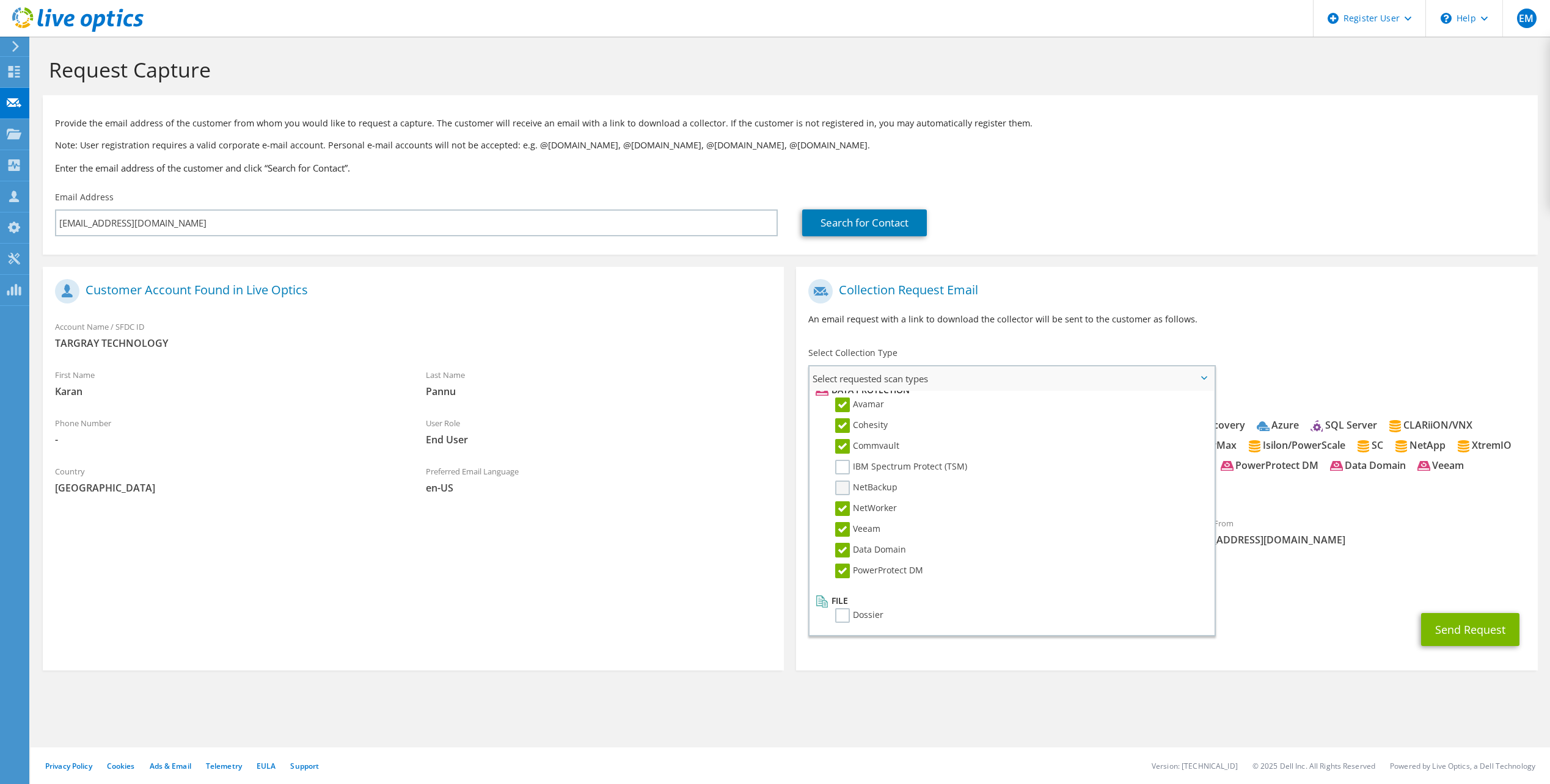
click at [841, 488] on label "NetBackup" at bounding box center [866, 488] width 62 height 15
click at [0, 0] on input "NetBackup" at bounding box center [0, 0] width 0 height 0
click at [844, 464] on label "IBM Spectrum Protect (TSM)" at bounding box center [901, 467] width 132 height 15
click at [0, 0] on input "IBM Spectrum Protect (TSM)" at bounding box center [0, 0] width 0 height 0
drag, startPoint x: 847, startPoint y: 621, endPoint x: 861, endPoint y: 623, distance: 14.1
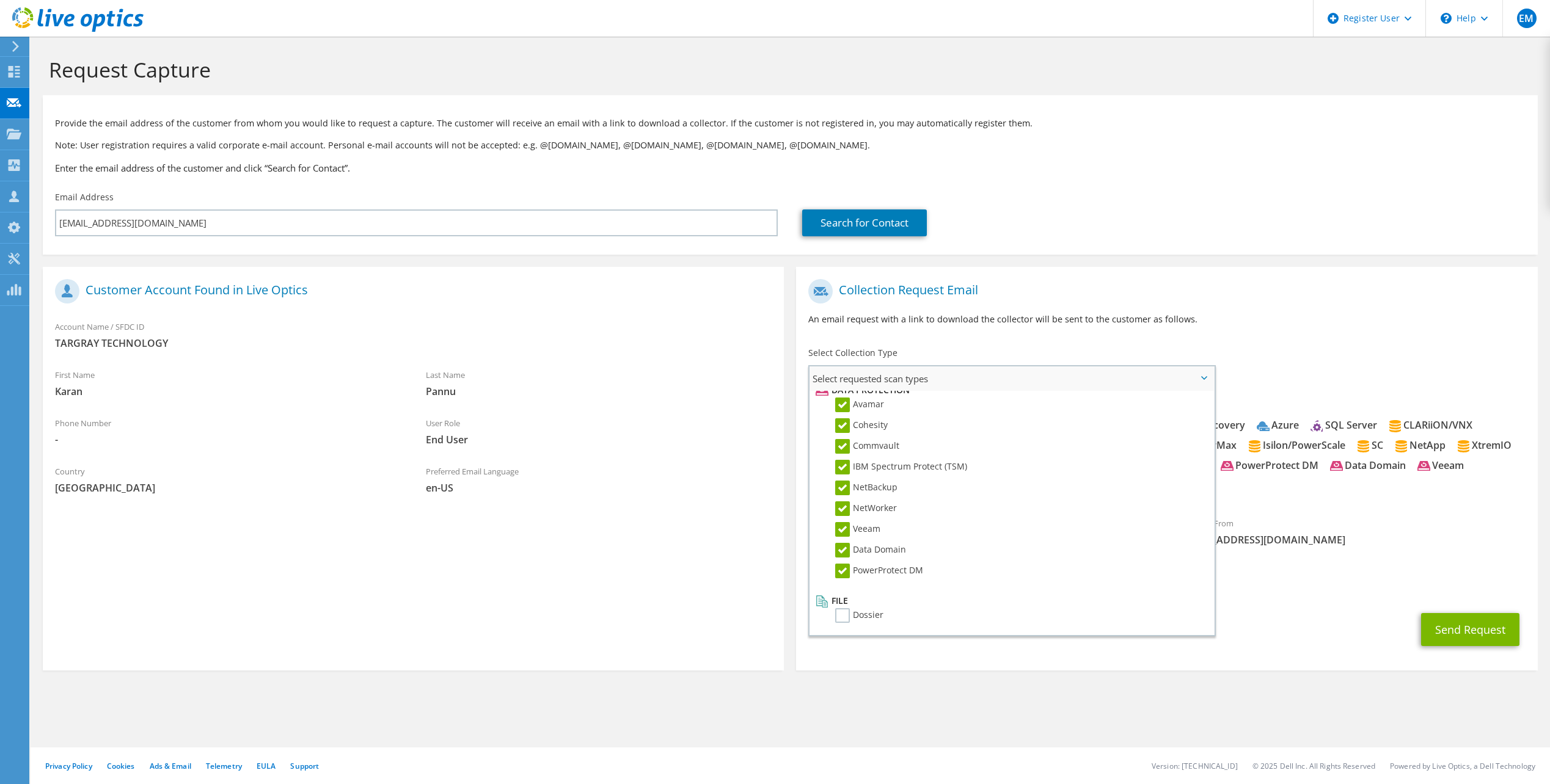
click at [848, 621] on label "Dossier" at bounding box center [859, 615] width 48 height 15
click at [0, 0] on input "Dossier" at bounding box center [0, 0] width 0 height 0
click at [1302, 637] on div "Send Request" at bounding box center [1167, 629] width 741 height 45
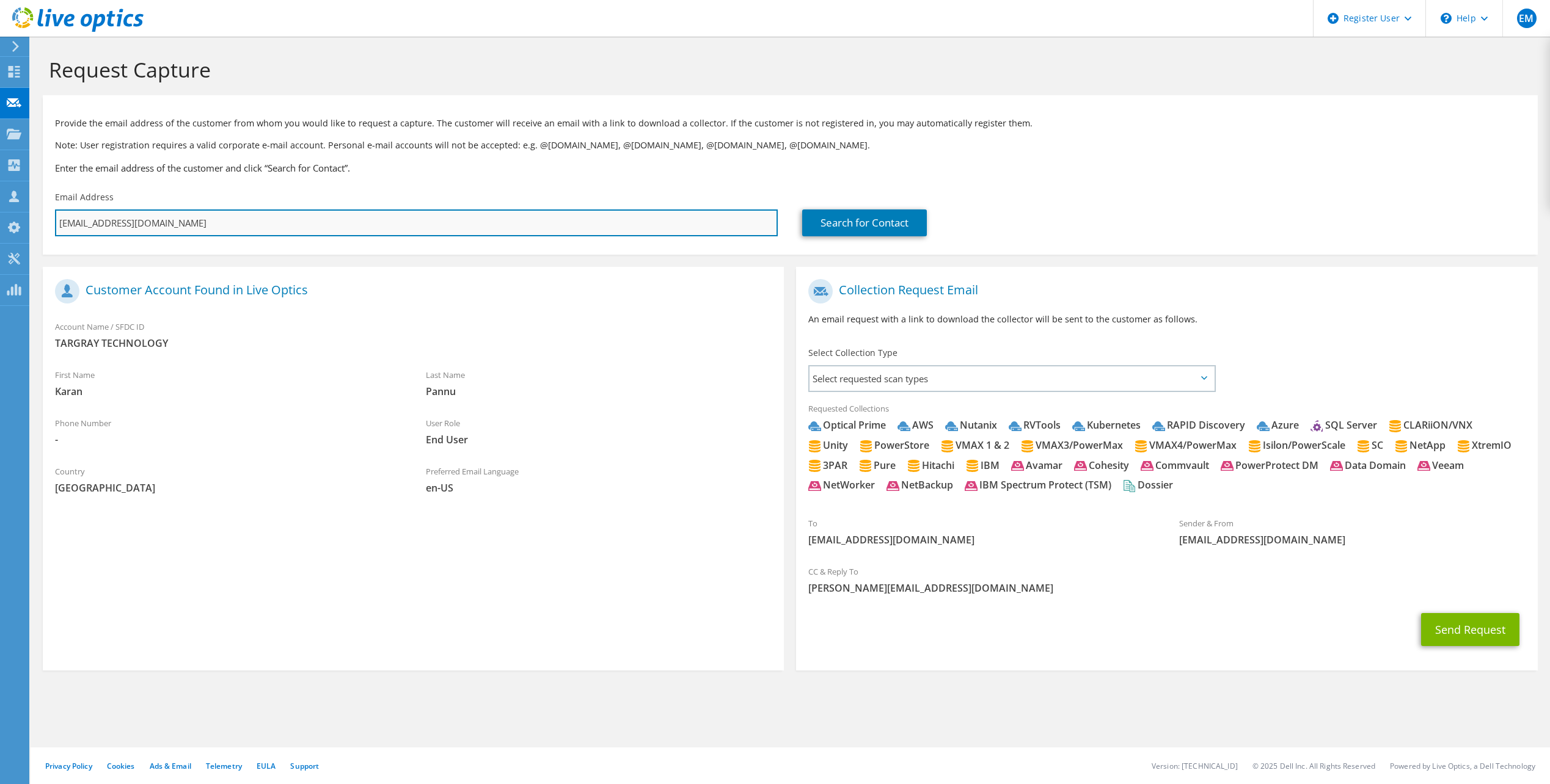
click at [166, 218] on input "kpannu@targray.com" at bounding box center [416, 223] width 723 height 27
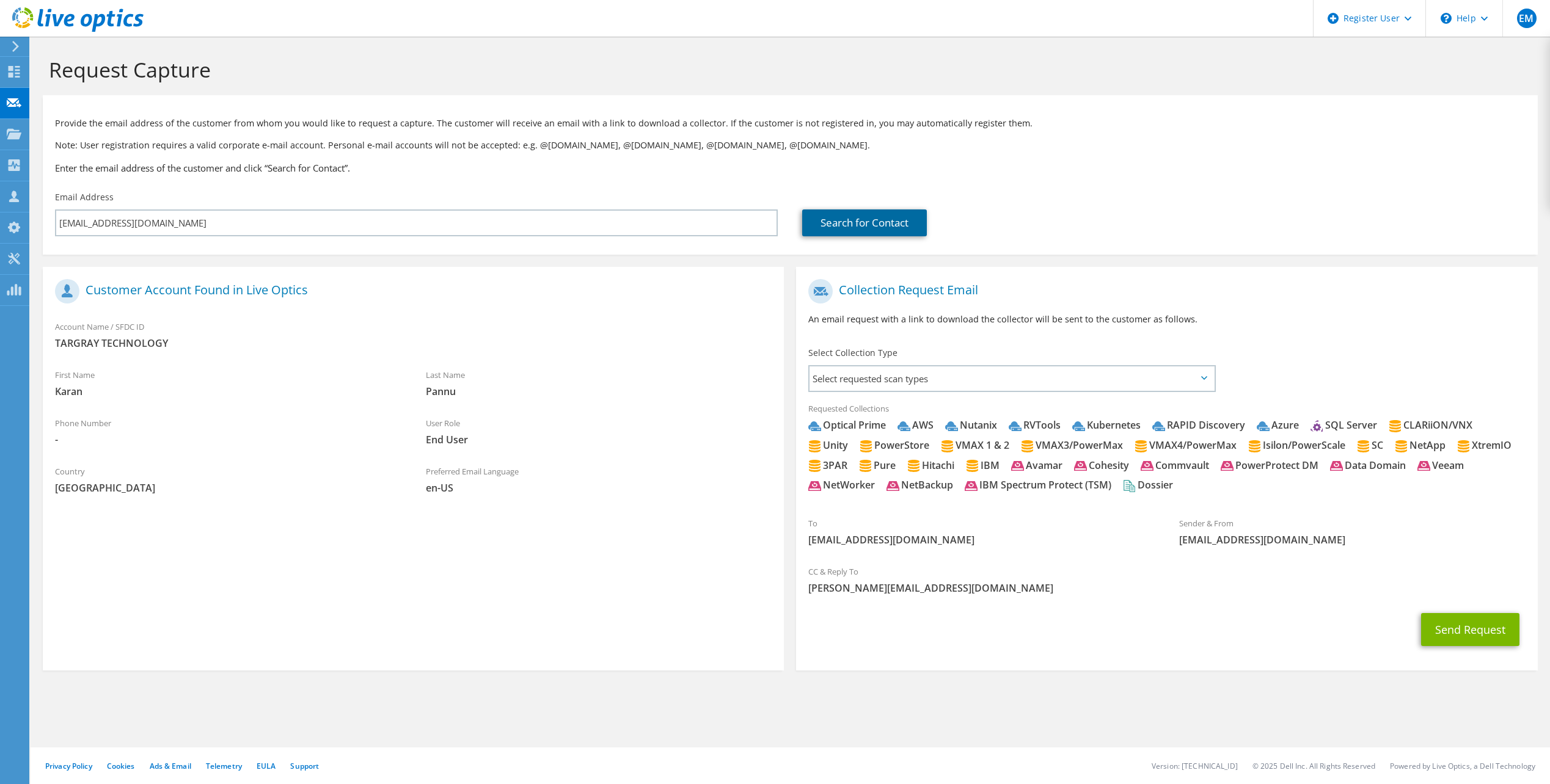
click at [849, 223] on link "Search for Contact" at bounding box center [865, 223] width 125 height 27
click at [848, 223] on link "Search for Contact" at bounding box center [865, 223] width 125 height 27
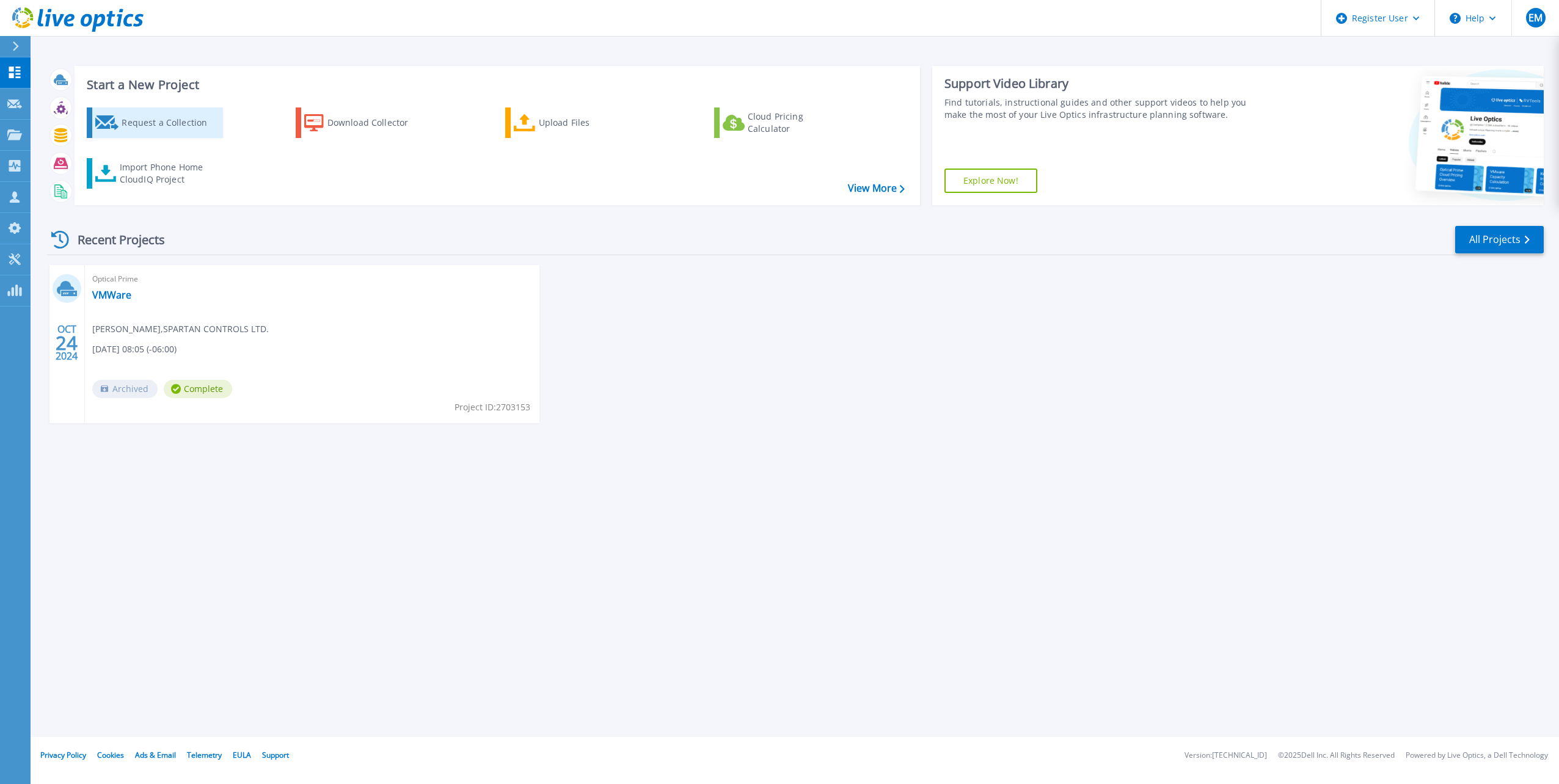
click at [181, 125] on div "Request a Collection" at bounding box center [171, 123] width 98 height 24
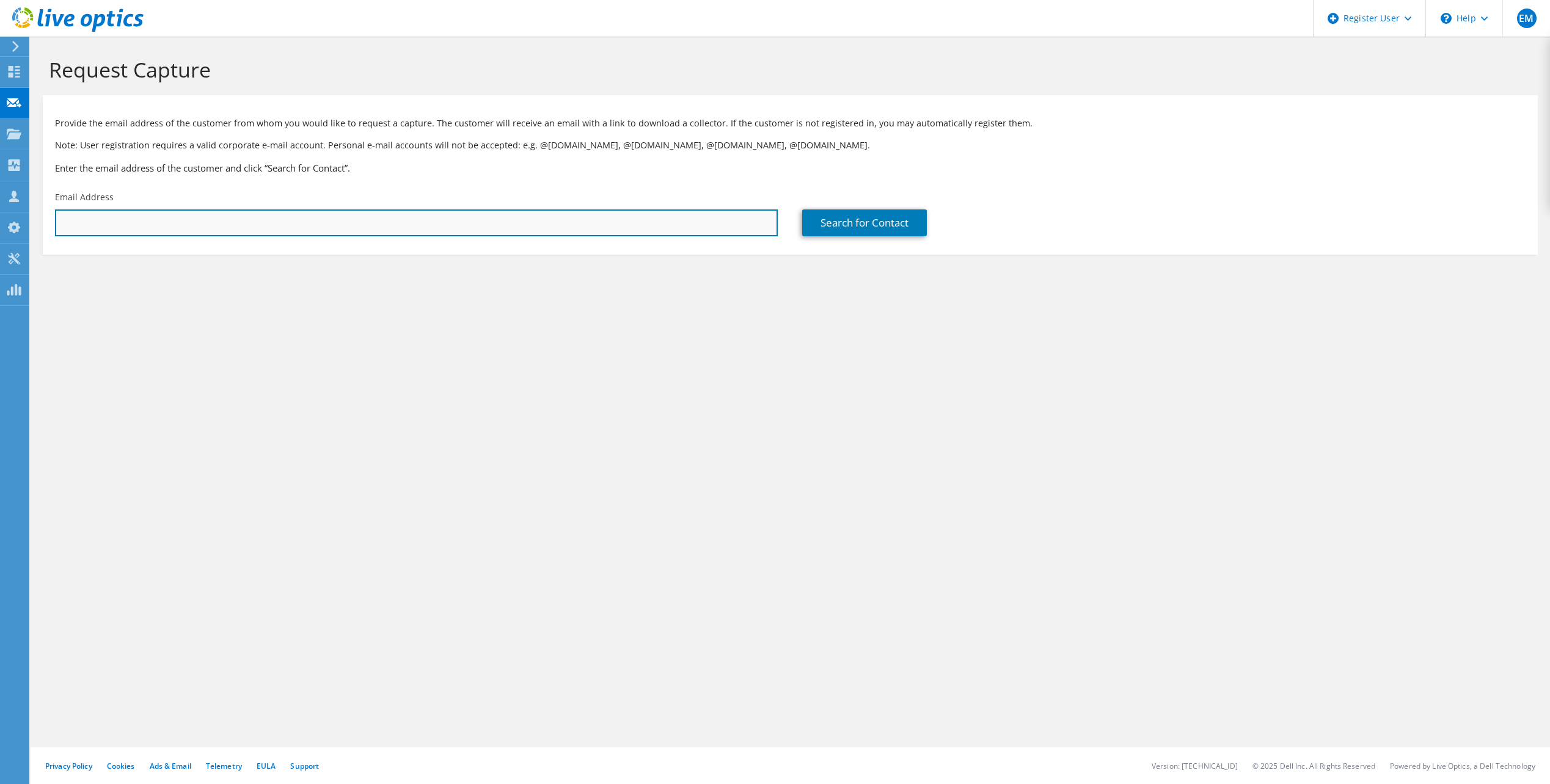
click at [196, 221] on input "text" at bounding box center [416, 223] width 723 height 27
type input "[EMAIL_ADDRESS][DOMAIN_NAME]"
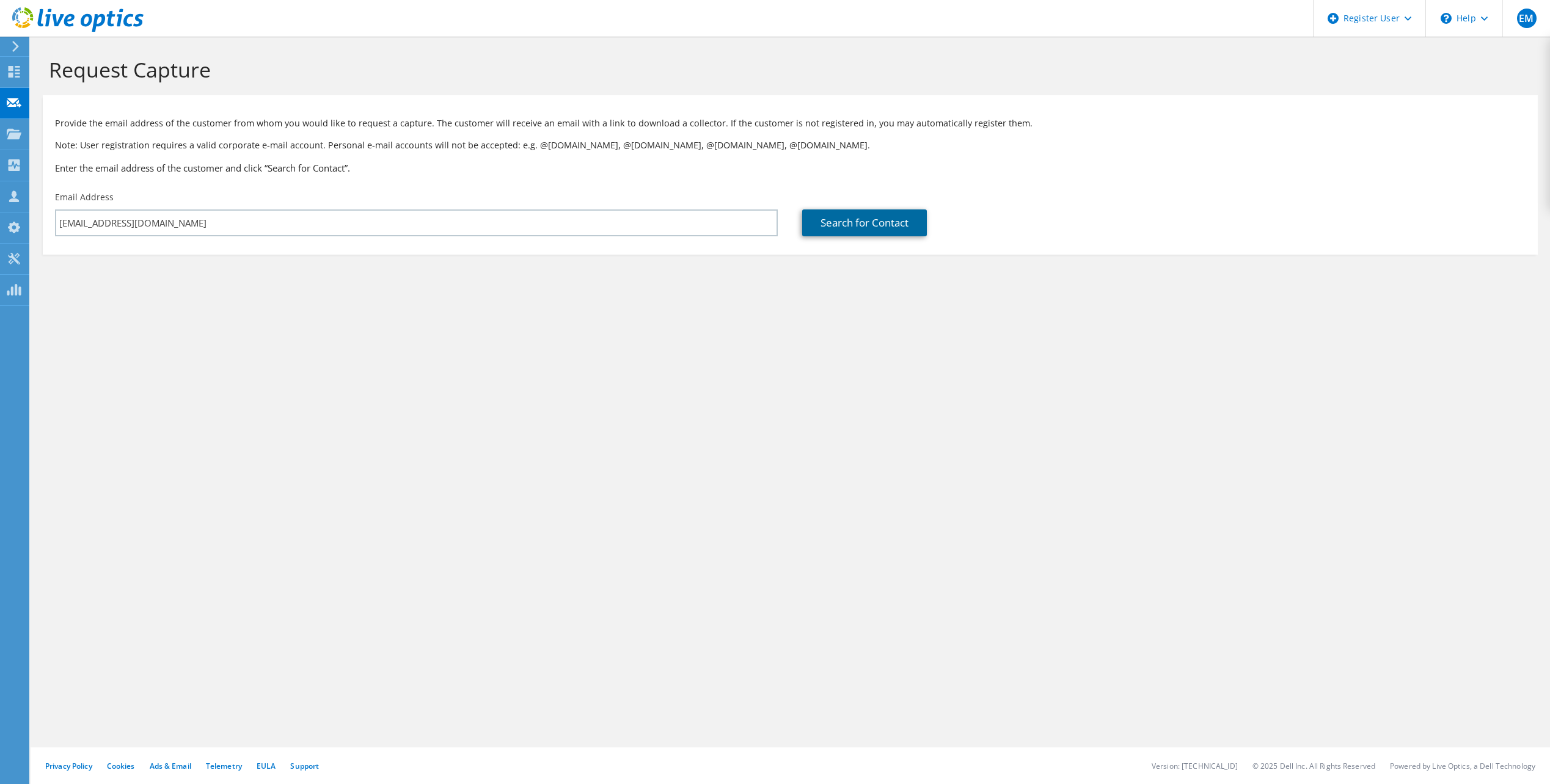
click at [897, 222] on link "Search for Contact" at bounding box center [865, 223] width 125 height 27
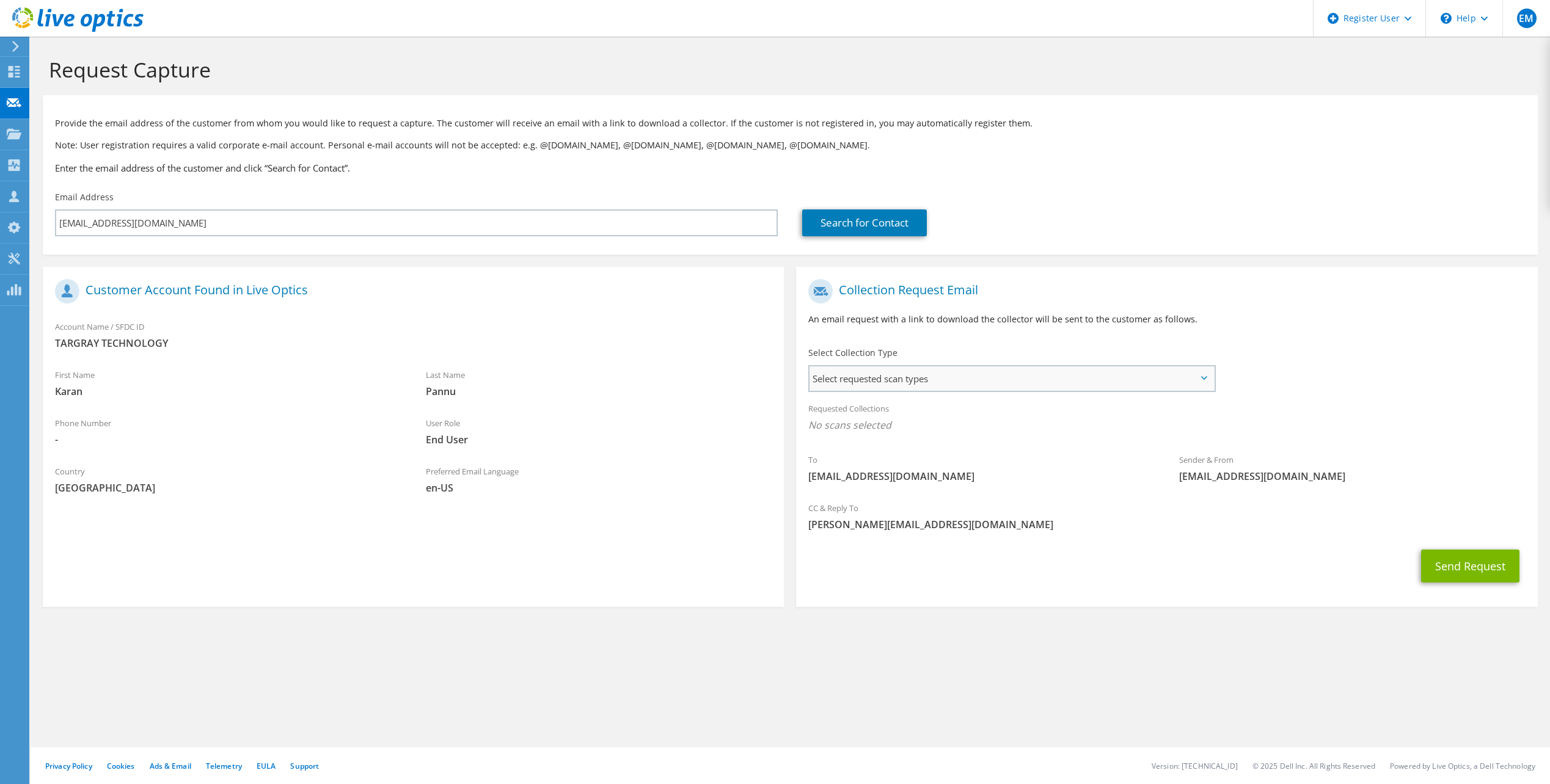
click at [1034, 375] on span "Select requested scan types" at bounding box center [1011, 378] width 404 height 24
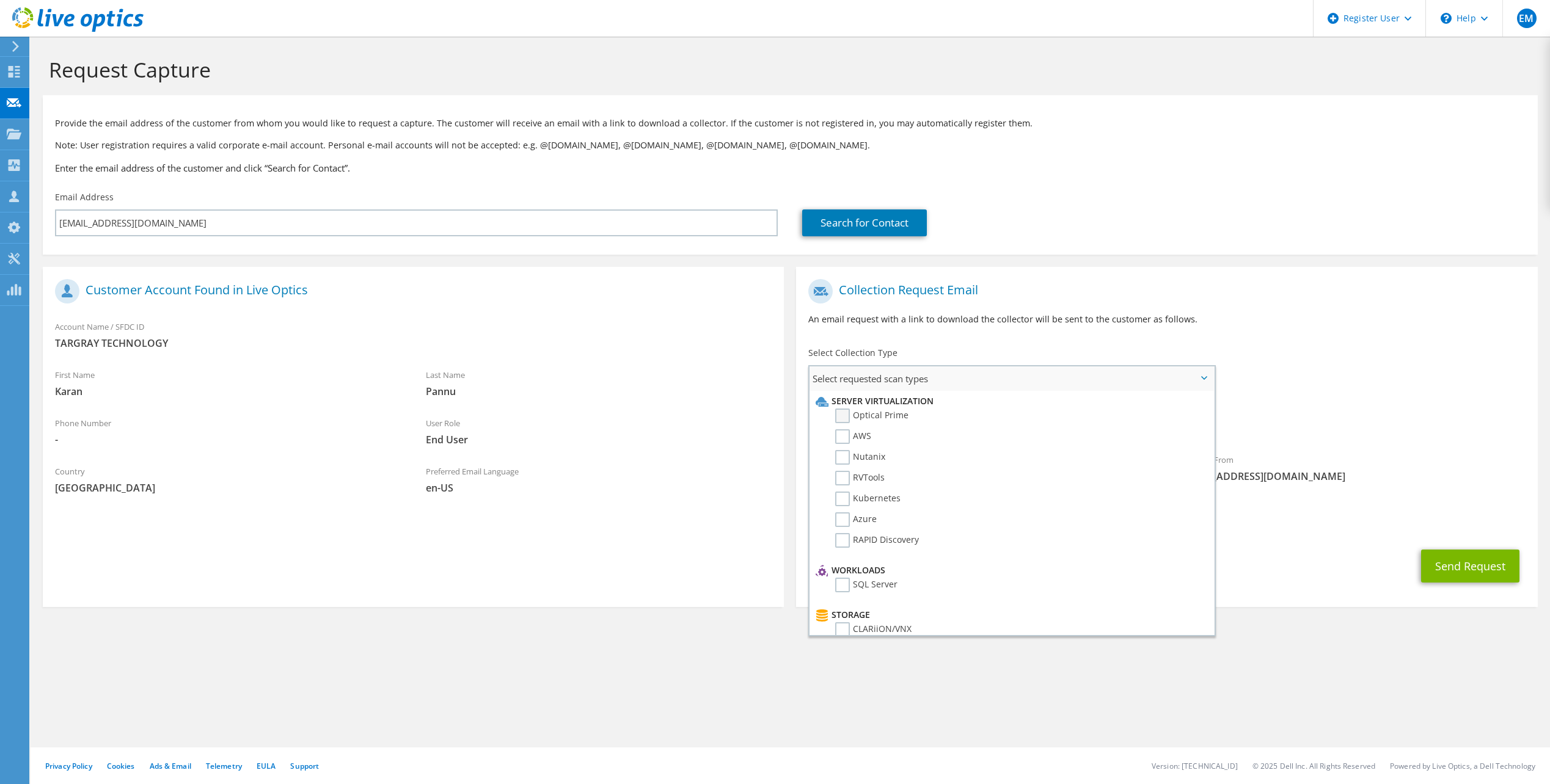
click at [845, 415] on label "Optical Prime" at bounding box center [872, 416] width 73 height 15
click at [0, 0] on input "Optical Prime" at bounding box center [0, 0] width 0 height 0
click at [843, 439] on label "AWS" at bounding box center [853, 436] width 36 height 15
click at [0, 0] on input "AWS" at bounding box center [0, 0] width 0 height 0
click at [838, 461] on label "Nutanix" at bounding box center [860, 457] width 50 height 15
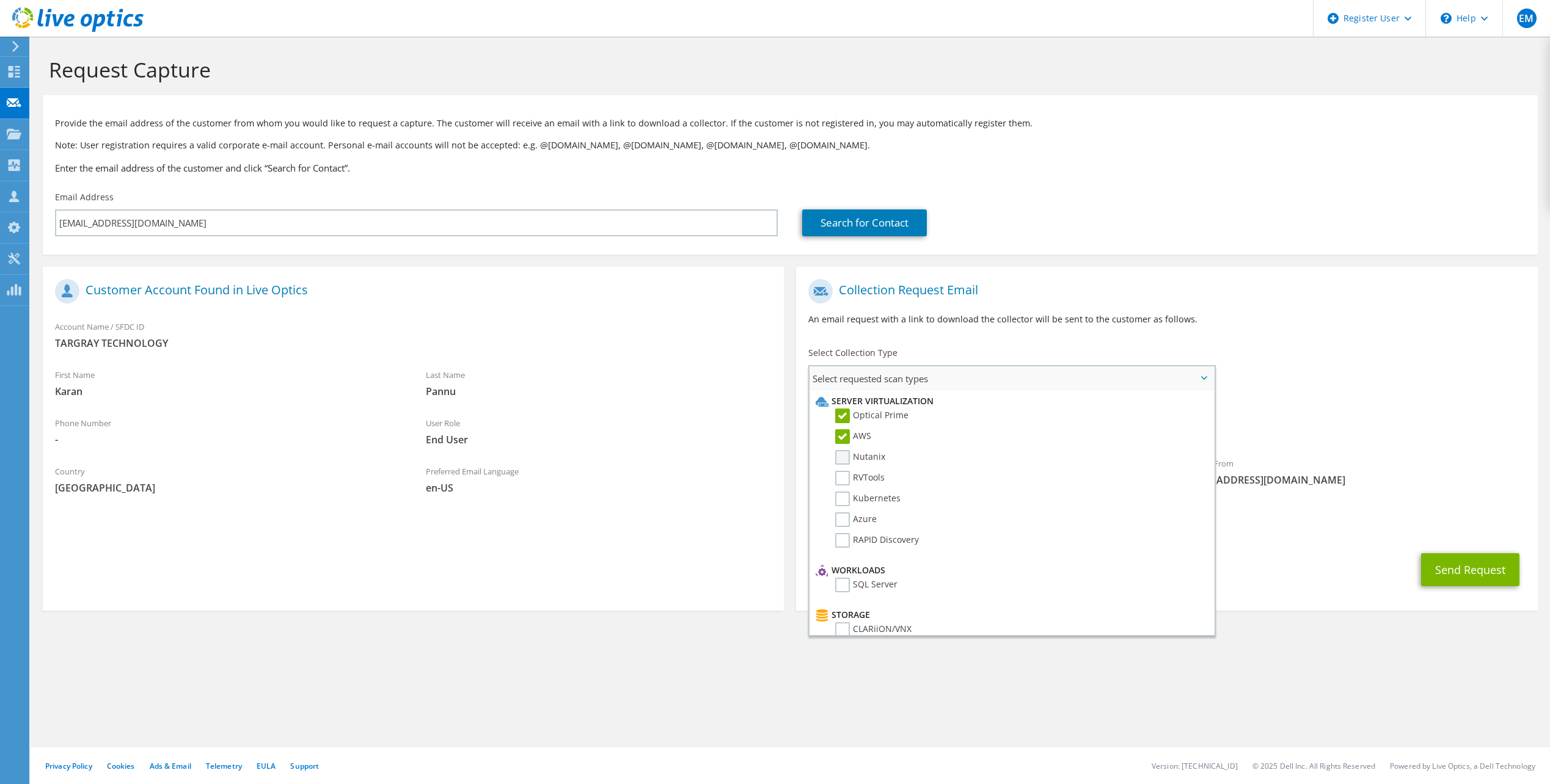
click at [0, 0] on input "Nutanix" at bounding box center [0, 0] width 0 height 0
click at [841, 481] on label "RVTools" at bounding box center [860, 478] width 50 height 15
click at [0, 0] on input "RVTools" at bounding box center [0, 0] width 0 height 0
click at [841, 506] on label "Kubernetes" at bounding box center [868, 499] width 65 height 15
click at [0, 0] on input "Kubernetes" at bounding box center [0, 0] width 0 height 0
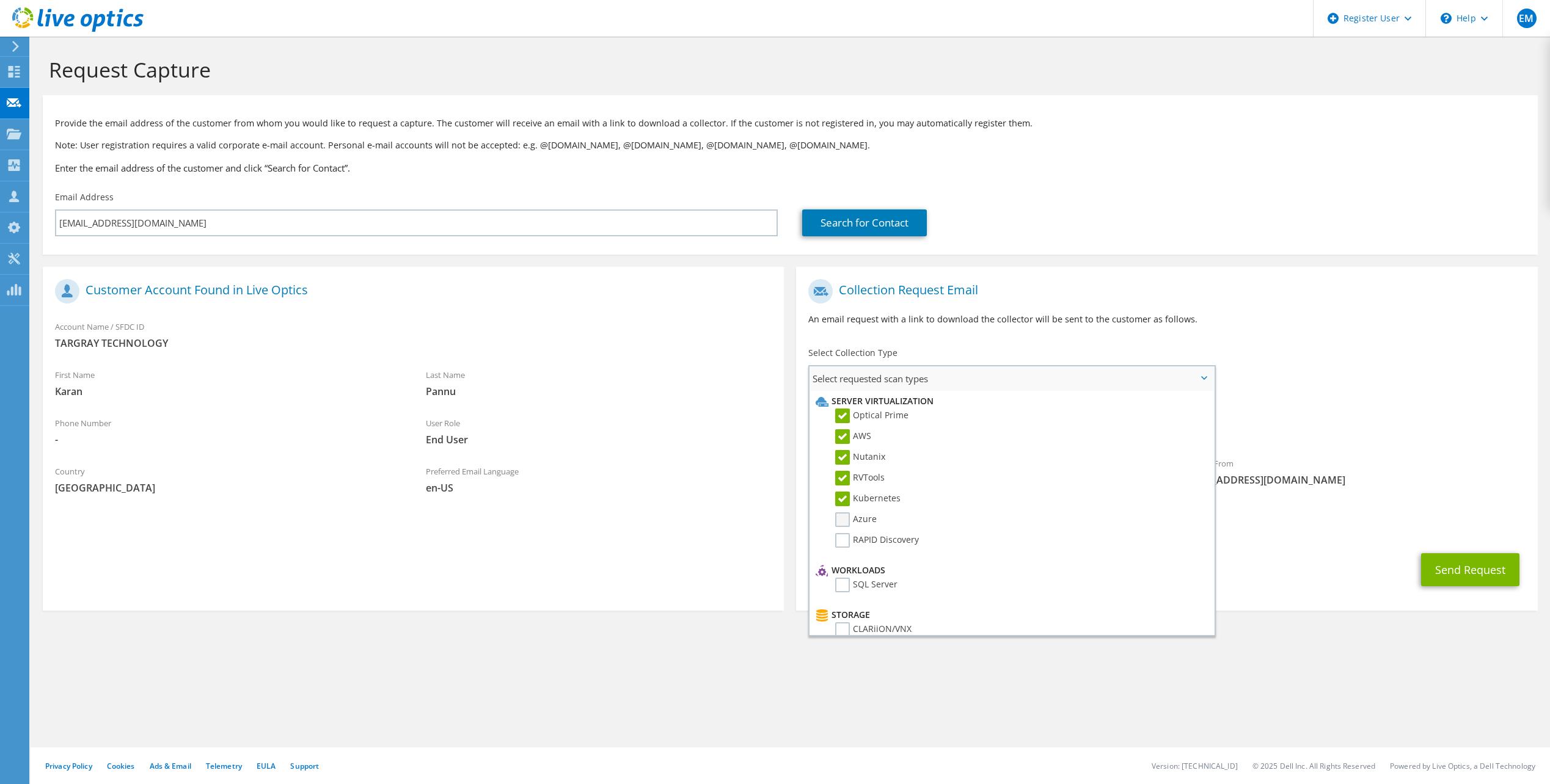
click at [840, 520] on label "Azure" at bounding box center [856, 519] width 42 height 15
click at [0, 0] on input "Azure" at bounding box center [0, 0] width 0 height 0
click at [1302, 682] on div "Request Capture Provide the email address of the customer from whom you would l…" at bounding box center [790, 410] width 1519 height 747
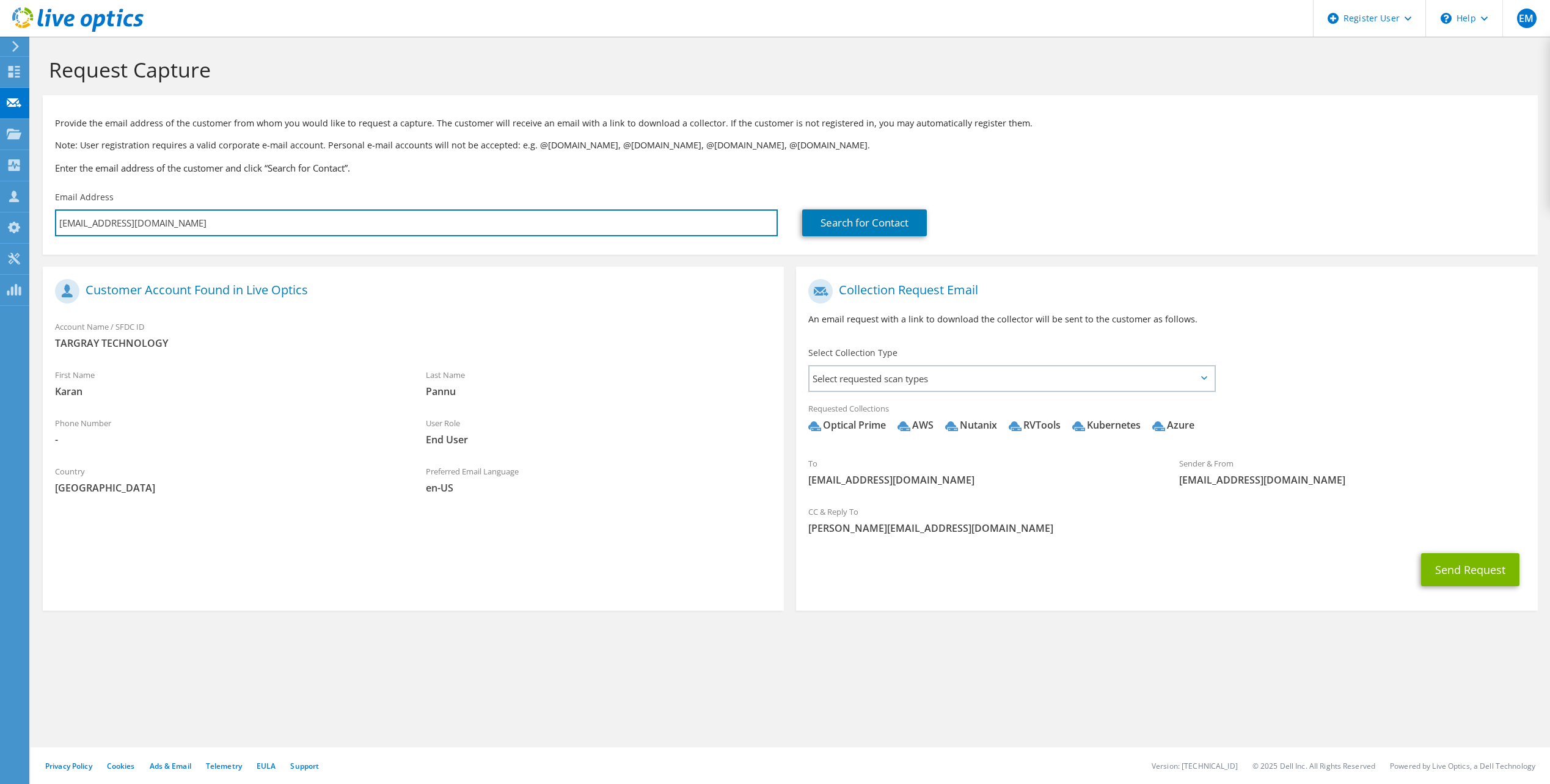
drag, startPoint x: 169, startPoint y: 225, endPoint x: 46, endPoint y: 224, distance: 123.0
click at [46, 224] on div "Email Address kpannu@targray.com" at bounding box center [416, 214] width 747 height 57
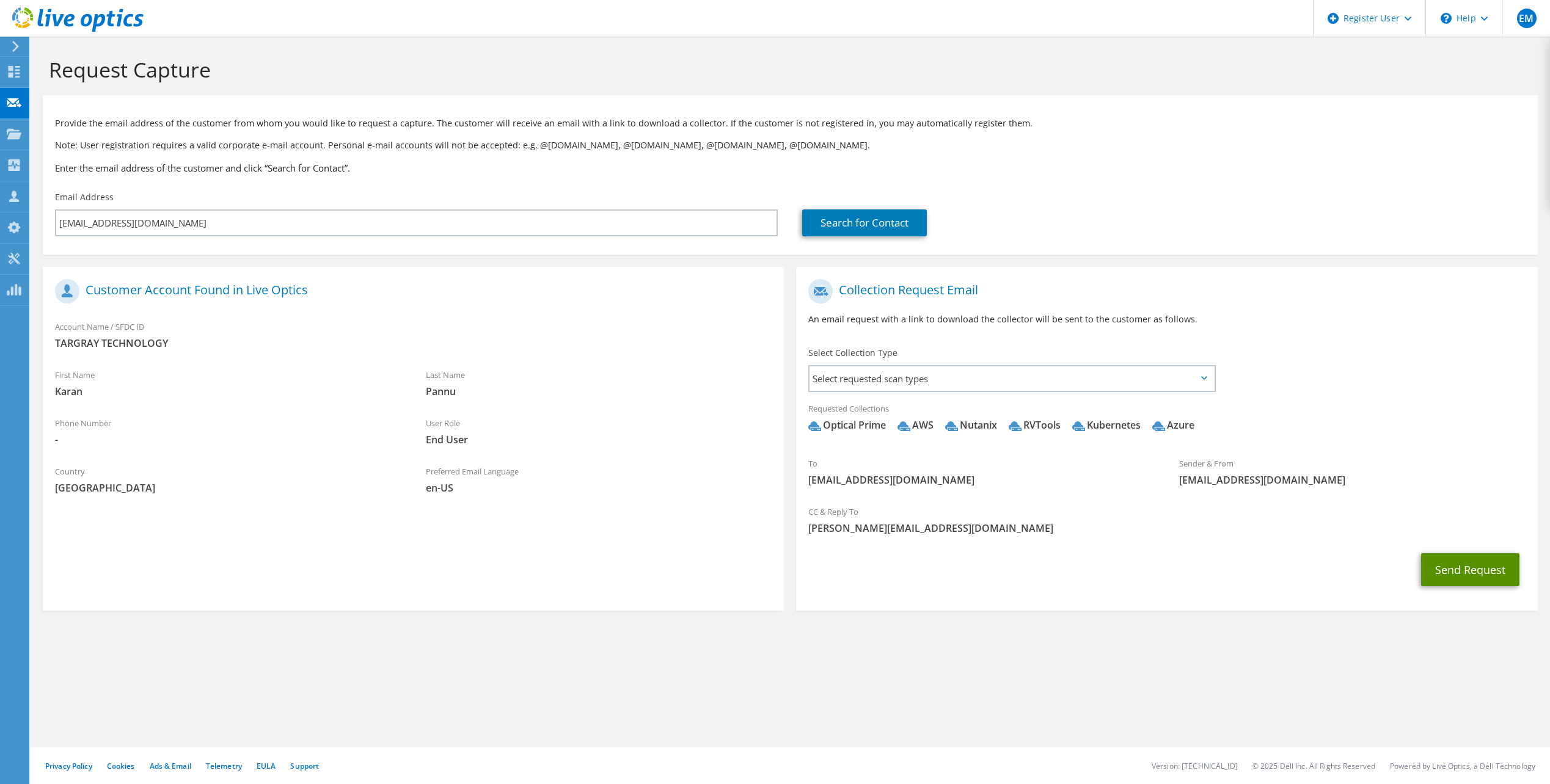
click at [1464, 574] on button "Send Request" at bounding box center [1470, 570] width 98 height 33
